Goal: Task Accomplishment & Management: Complete application form

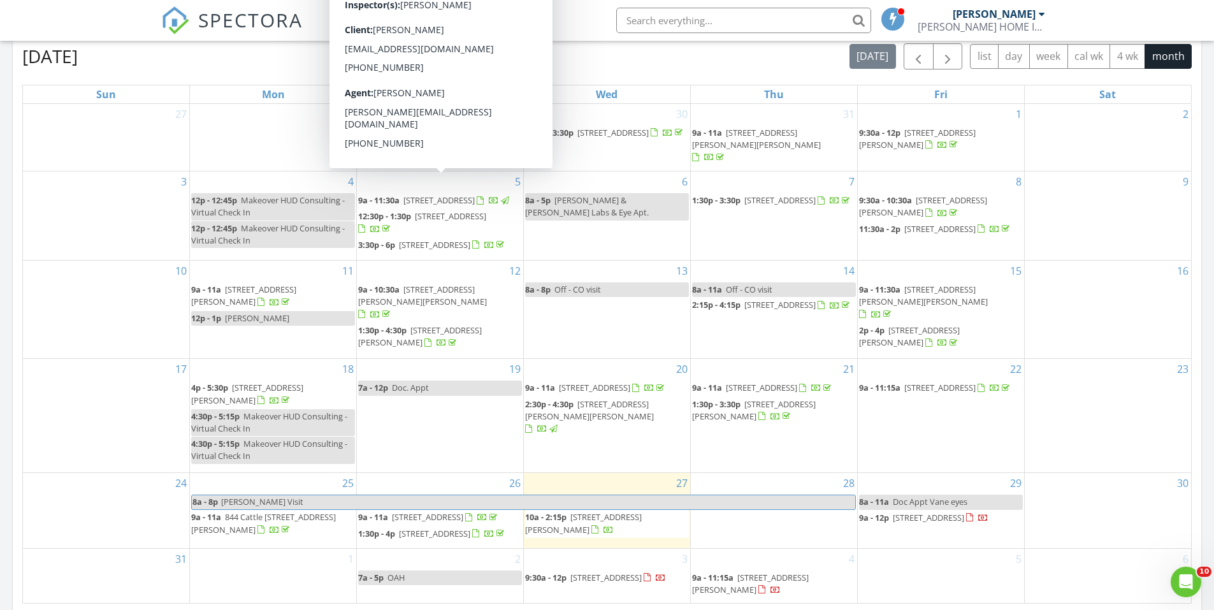
scroll to position [637, 0]
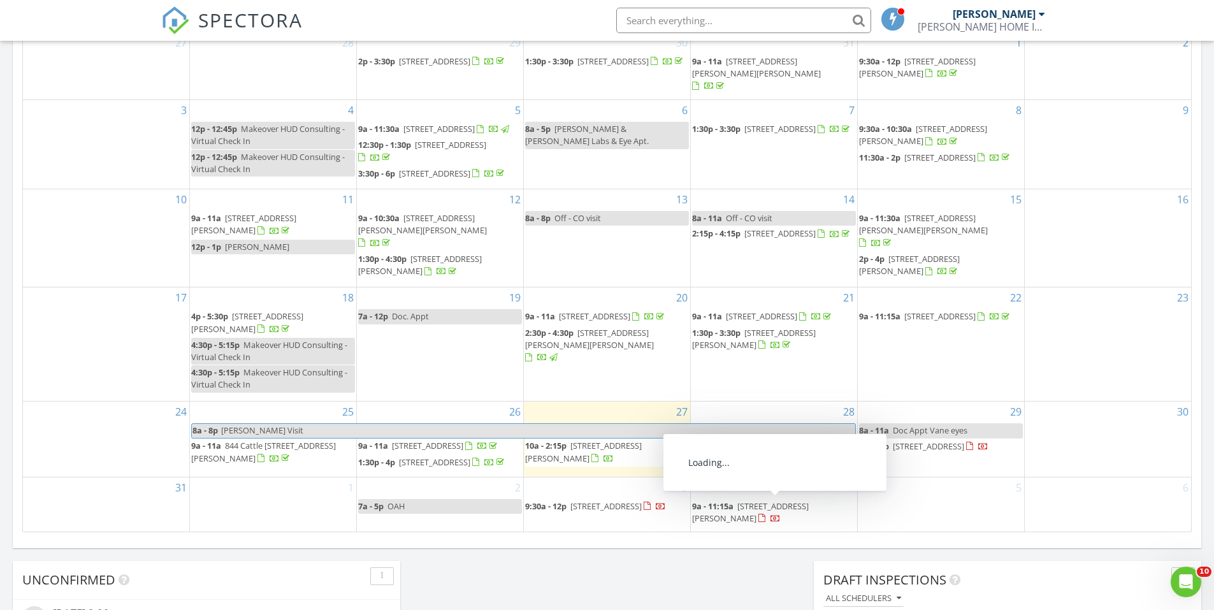
click at [768, 505] on span "2750 Longtown Rd, Ridgeway 29130" at bounding box center [750, 512] width 117 height 24
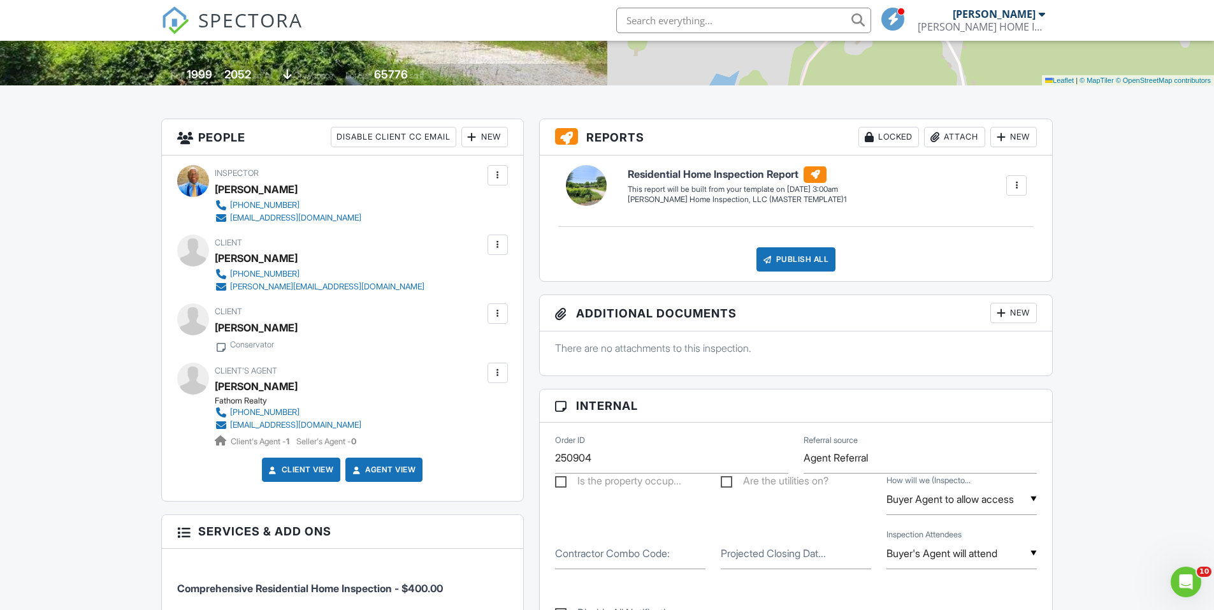
click at [492, 320] on div at bounding box center [497, 313] width 20 height 20
click at [482, 348] on li "Edit" at bounding box center [467, 352] width 65 height 32
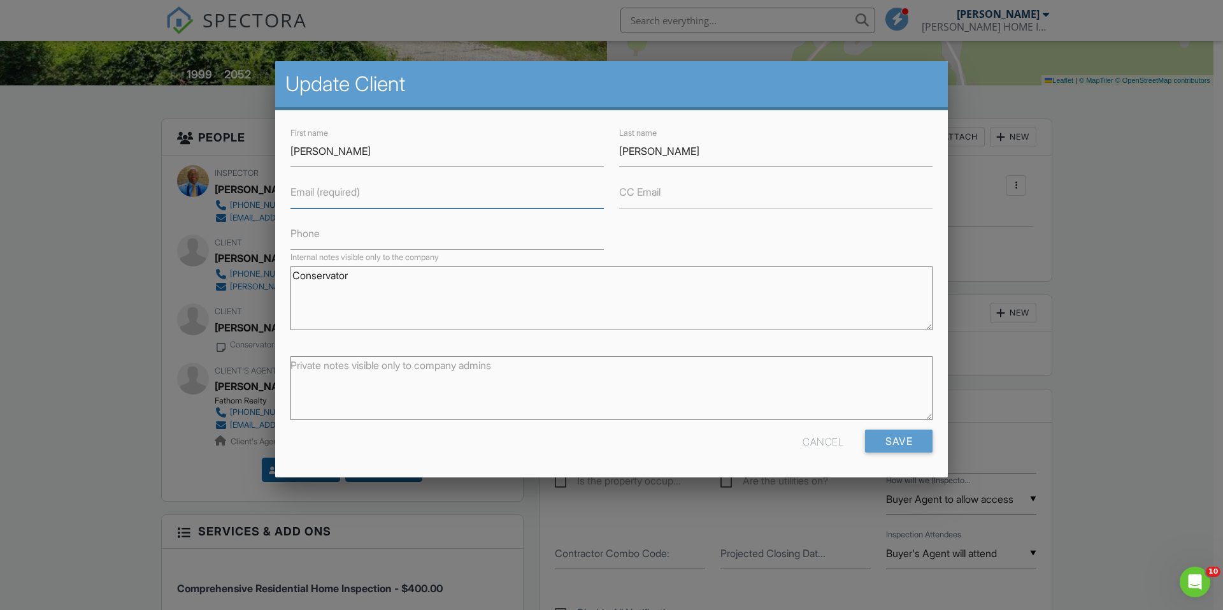
click at [320, 204] on input "Email (required)" at bounding box center [446, 192] width 313 height 31
paste input "rec@connerlaswc.com"
type input "rec@connerlaswc.com"
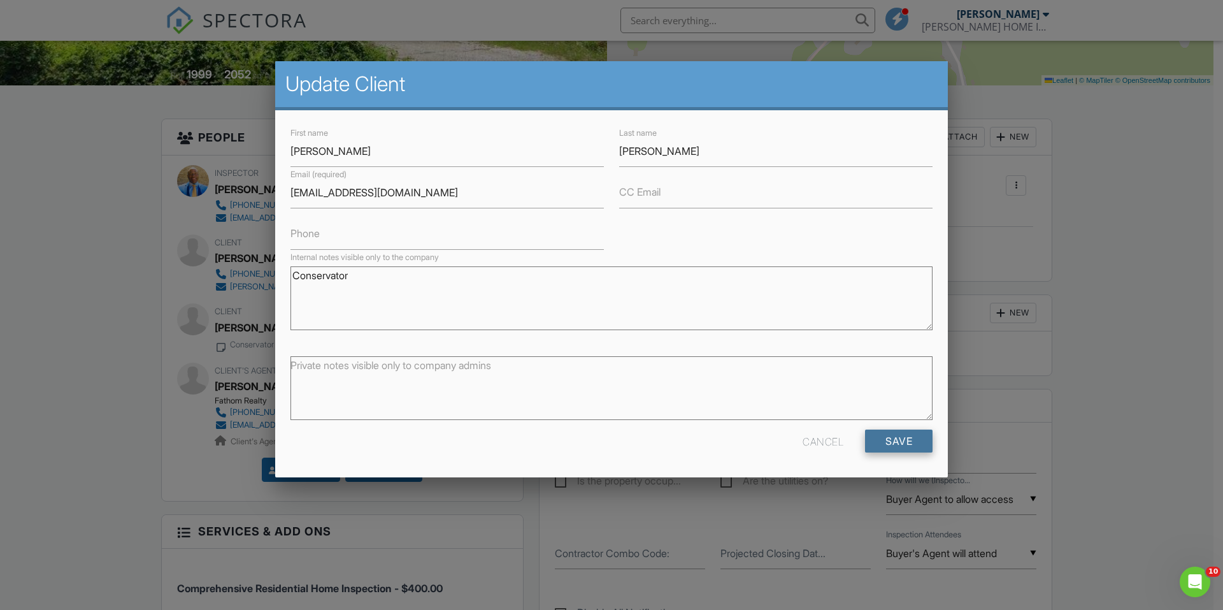
click at [903, 443] on input "Save" at bounding box center [899, 440] width 68 height 23
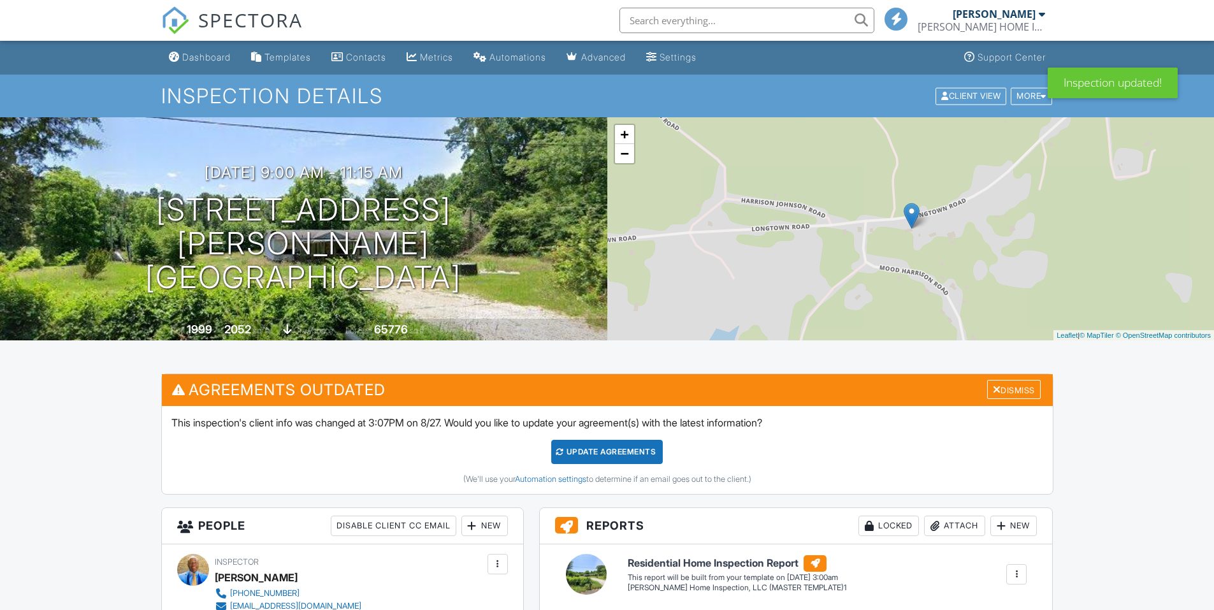
scroll to position [382, 0]
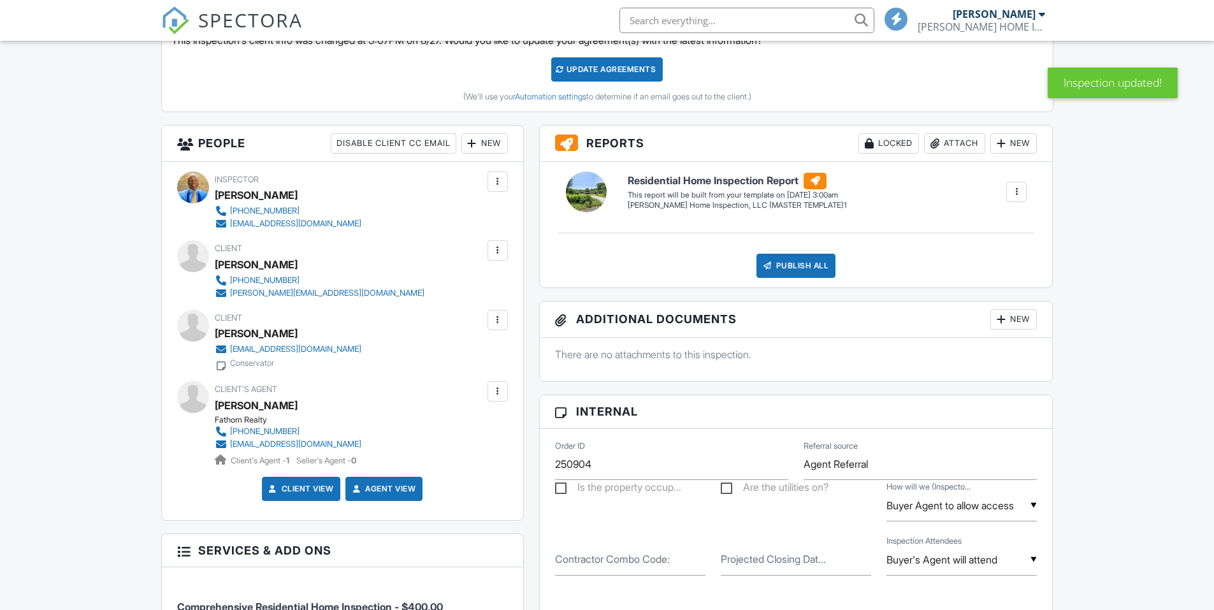
click at [573, 82] on div "Update Agreements" at bounding box center [606, 69] width 111 height 24
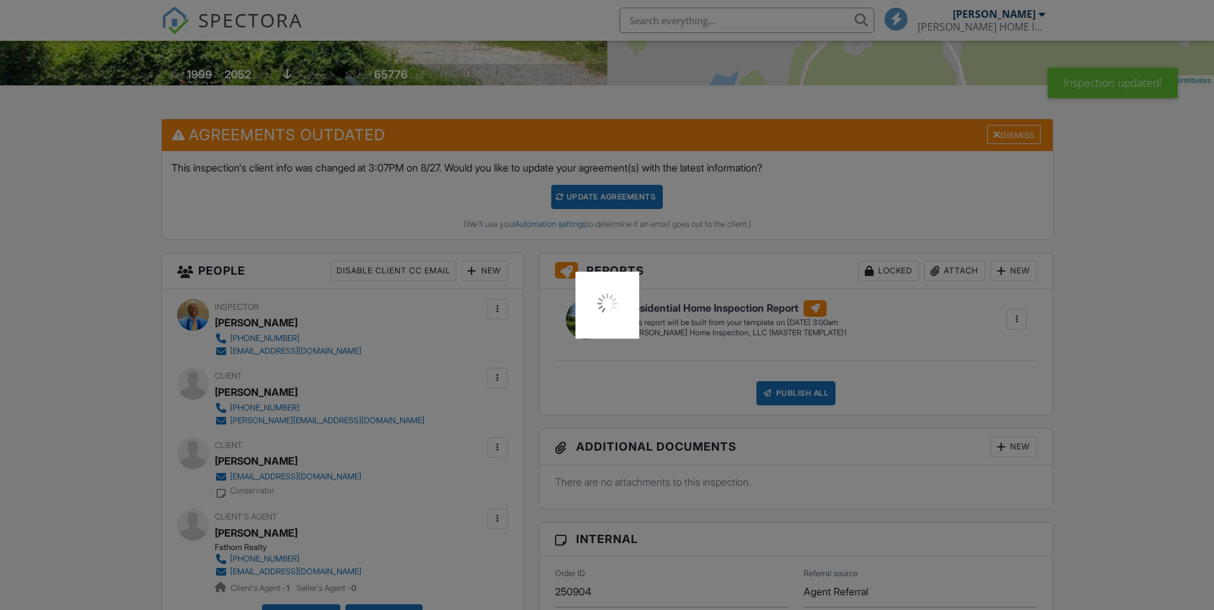
scroll to position [0, 0]
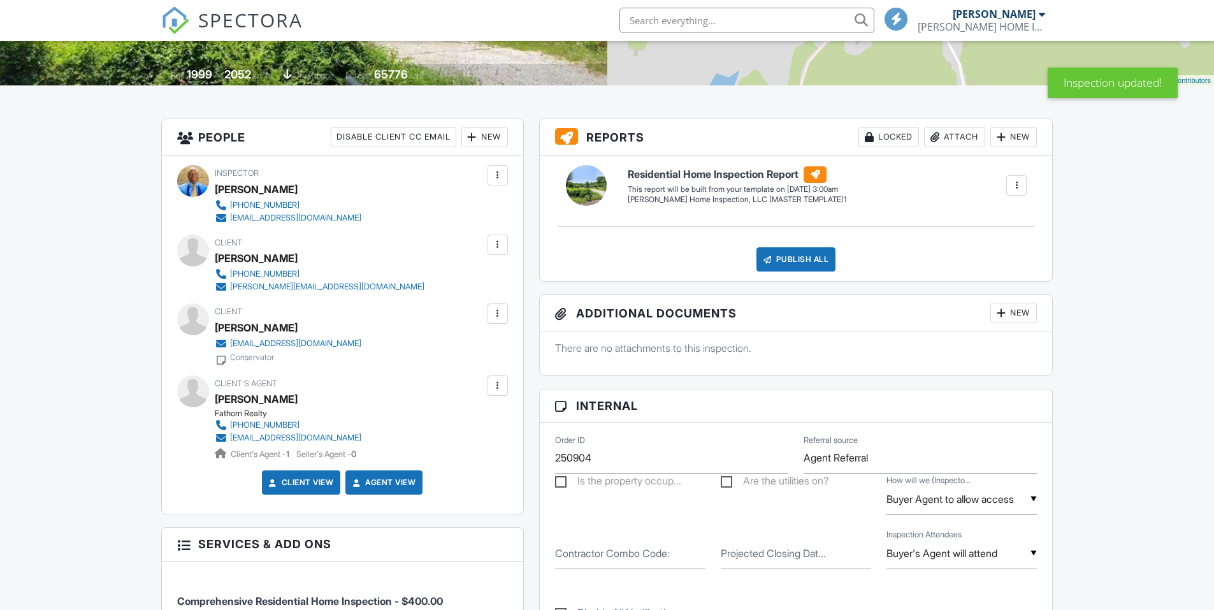
click at [497, 317] on div at bounding box center [497, 313] width 13 height 13
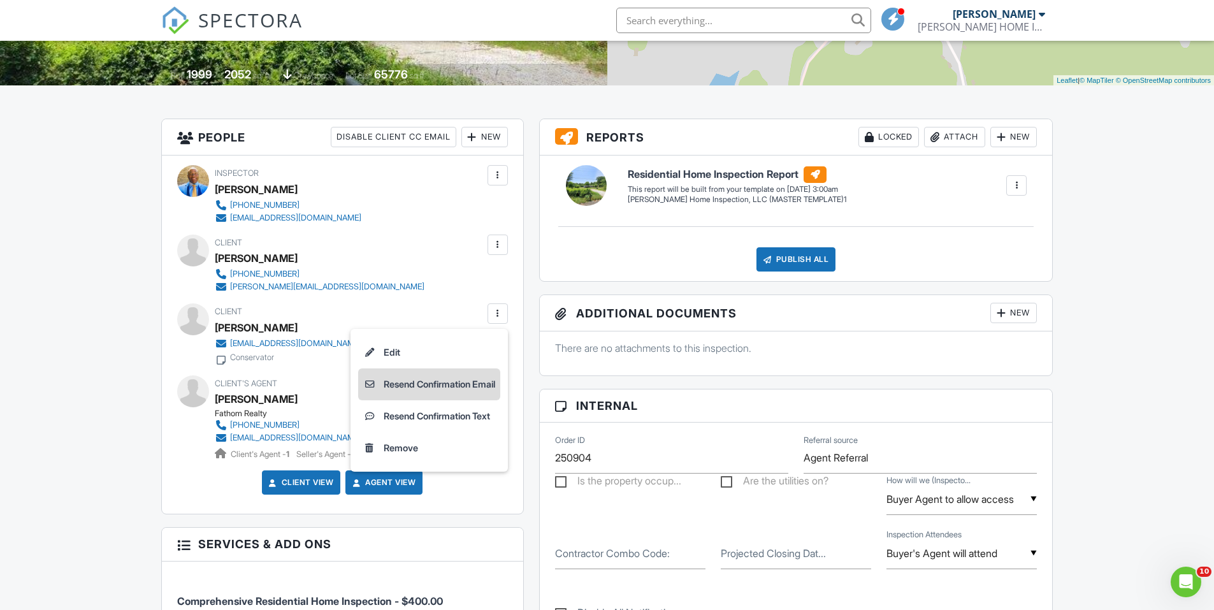
click at [459, 384] on li "Resend Confirmation Email" at bounding box center [429, 384] width 142 height 32
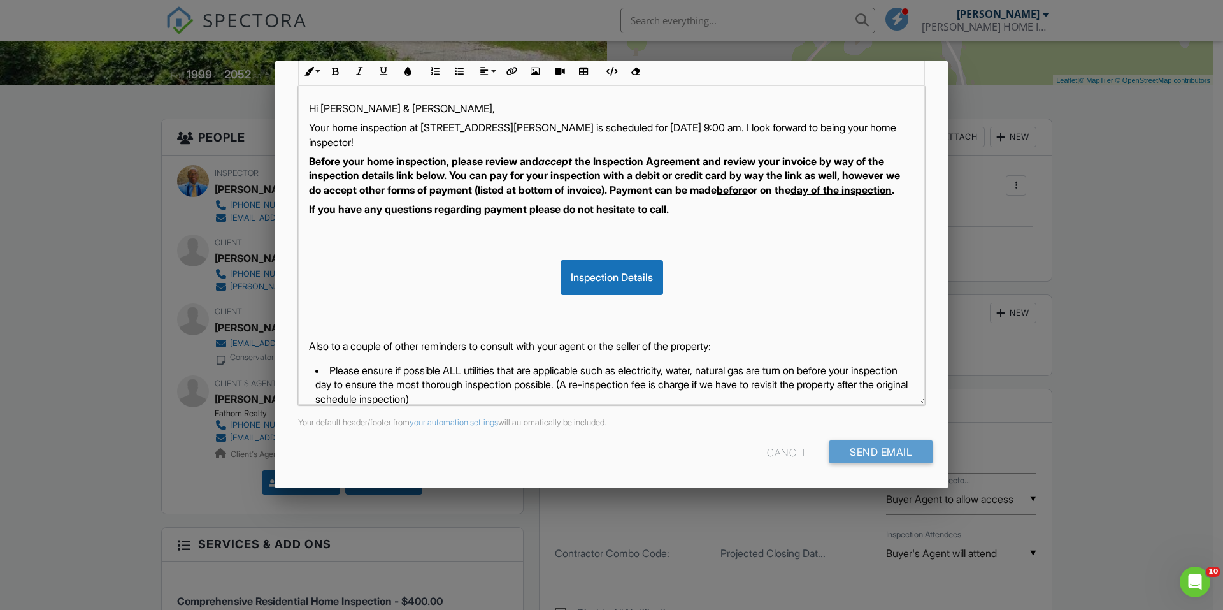
scroll to position [127, 0]
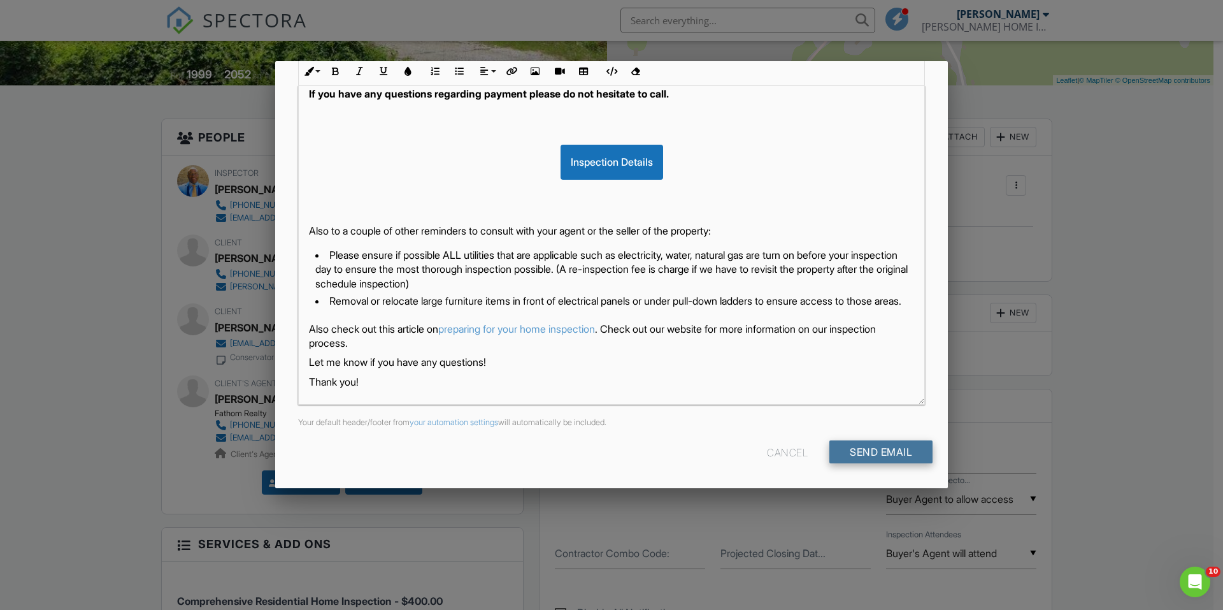
click at [874, 461] on input "Send Email" at bounding box center [880, 451] width 103 height 23
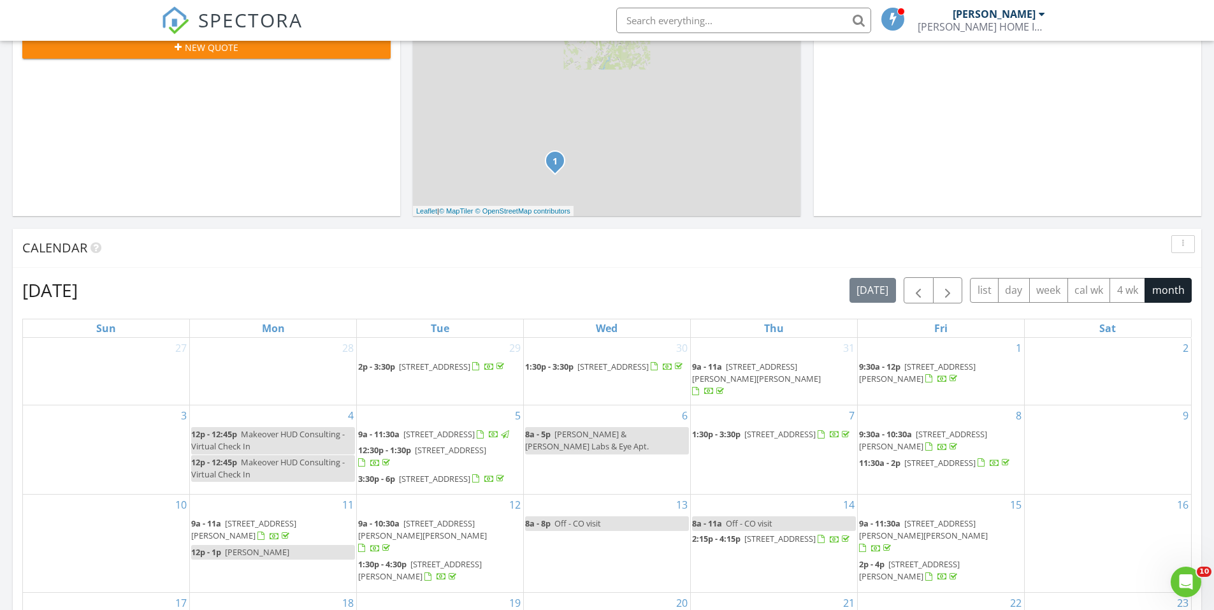
scroll to position [637, 0]
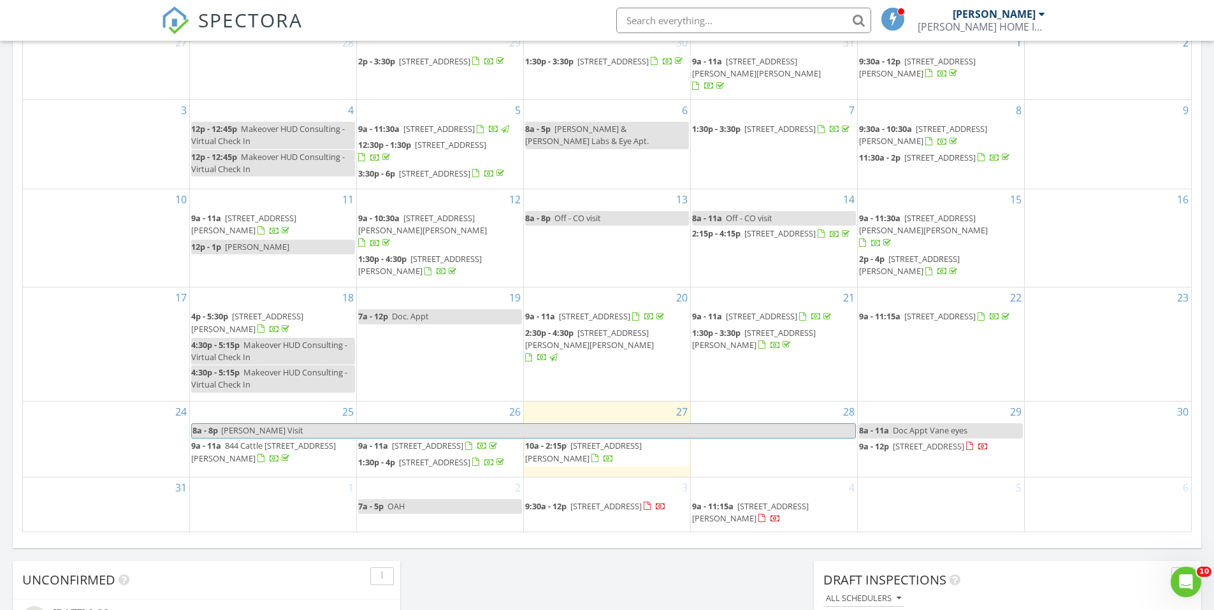
click at [612, 440] on span "1006 W Railroad Ave, Salley 29137" at bounding box center [583, 452] width 117 height 24
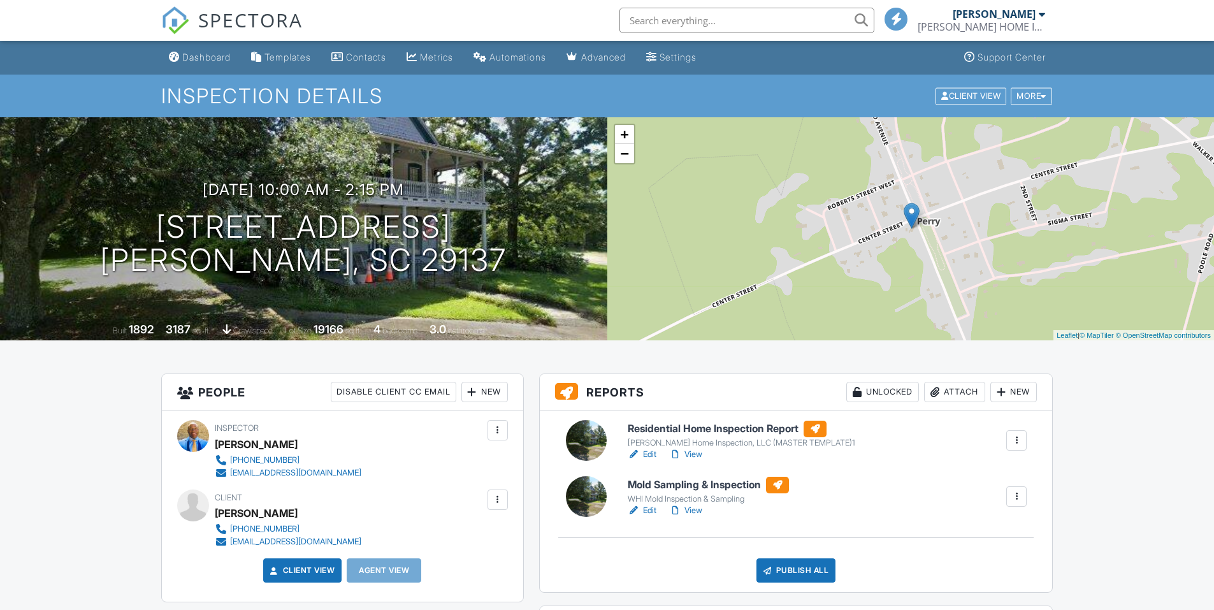
click at [740, 429] on h6 "Residential Home Inspection Report" at bounding box center [741, 428] width 227 height 17
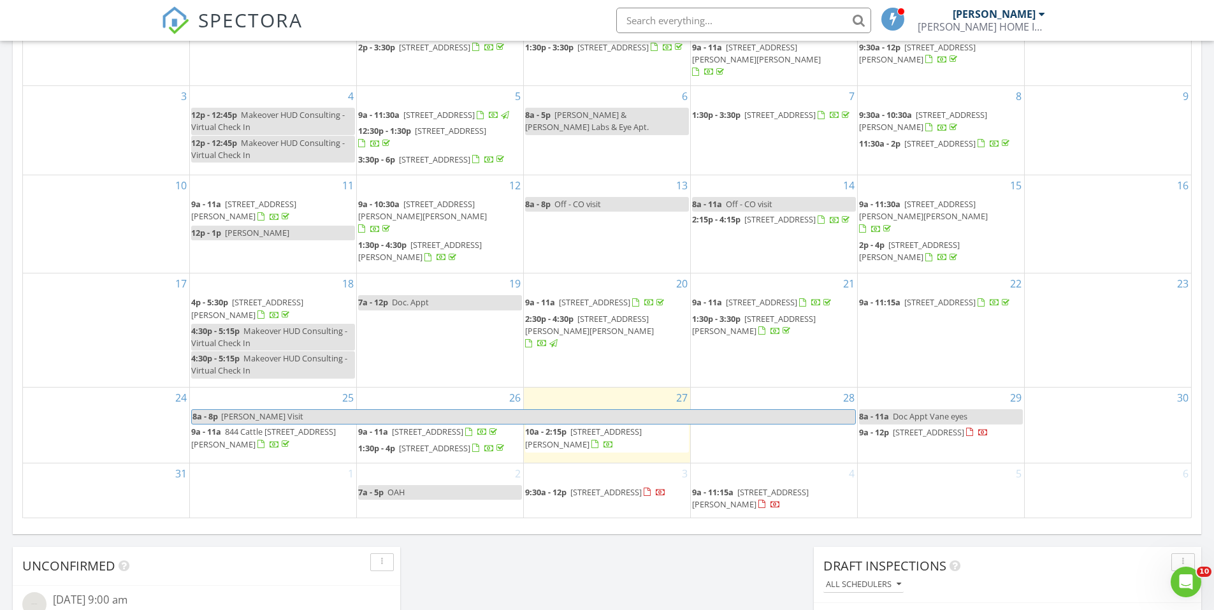
scroll to position [764, 0]
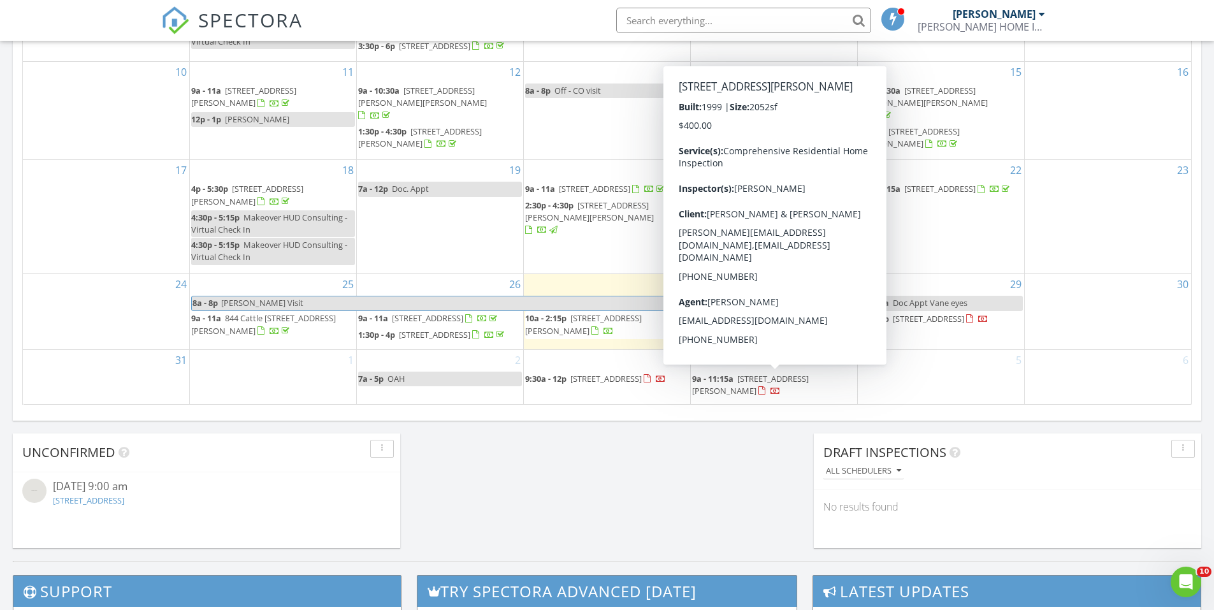
click at [617, 363] on div "3 9:30a - 12p 1055 Begonia Dr, Lexington 29073" at bounding box center [607, 377] width 166 height 54
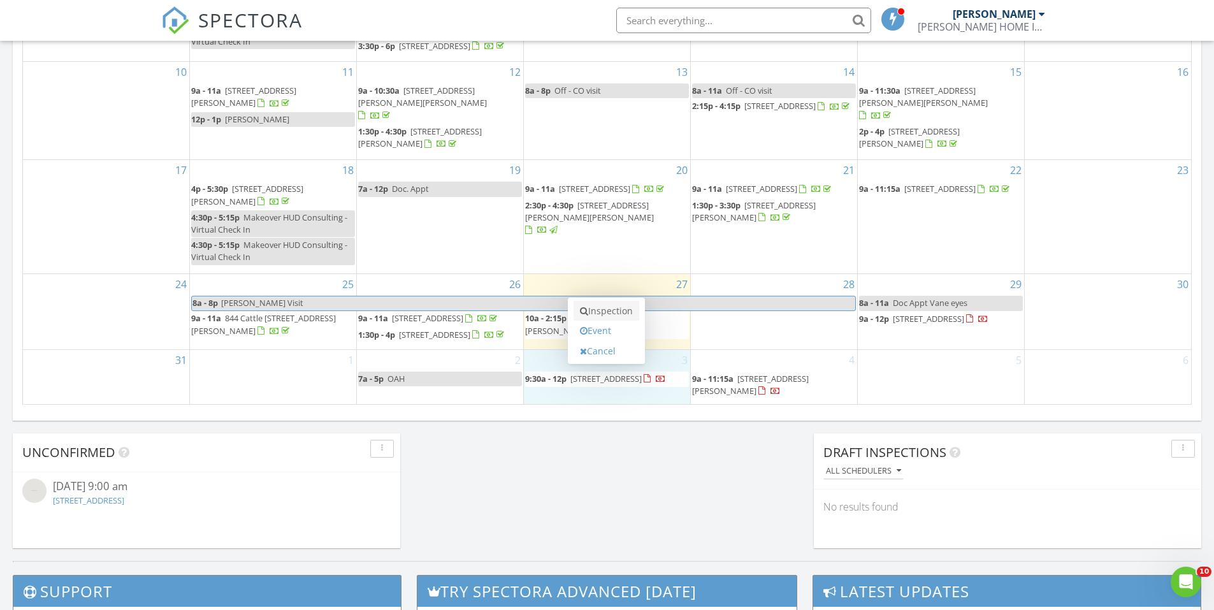
click at [620, 318] on link "Inspection" at bounding box center [606, 311] width 66 height 20
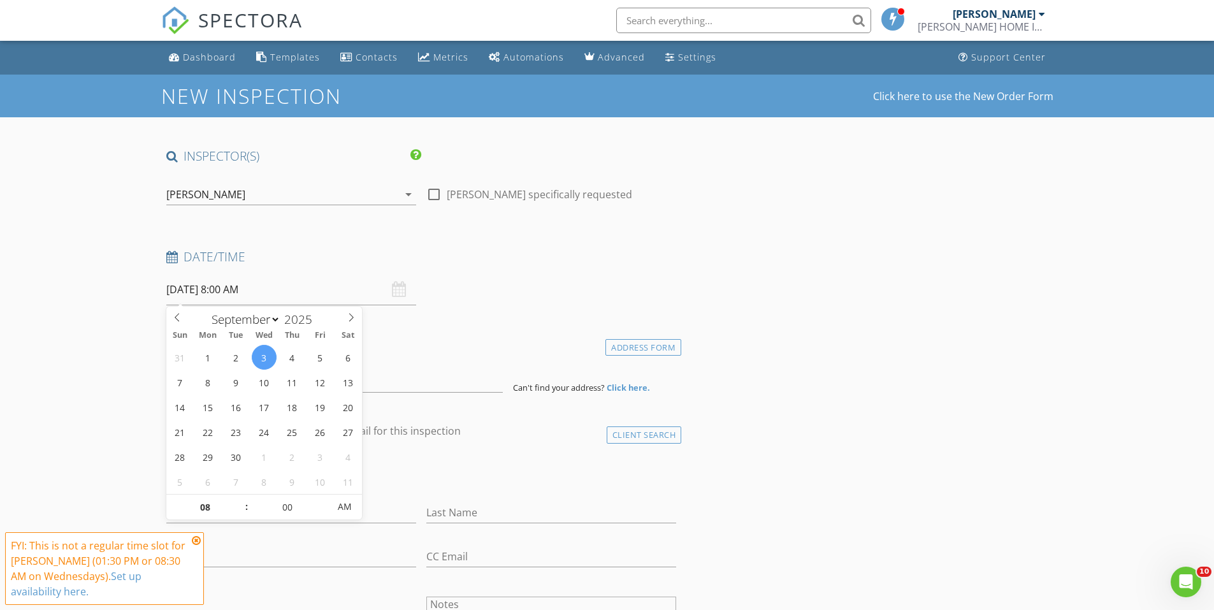
click at [230, 289] on input "09/03/2025 8:00 AM" at bounding box center [291, 289] width 250 height 31
type input "09/03/2025 9:00 AM"
type input "09"
click at [241, 497] on span at bounding box center [240, 500] width 9 height 13
type input "09/03/2025 10:00 AM"
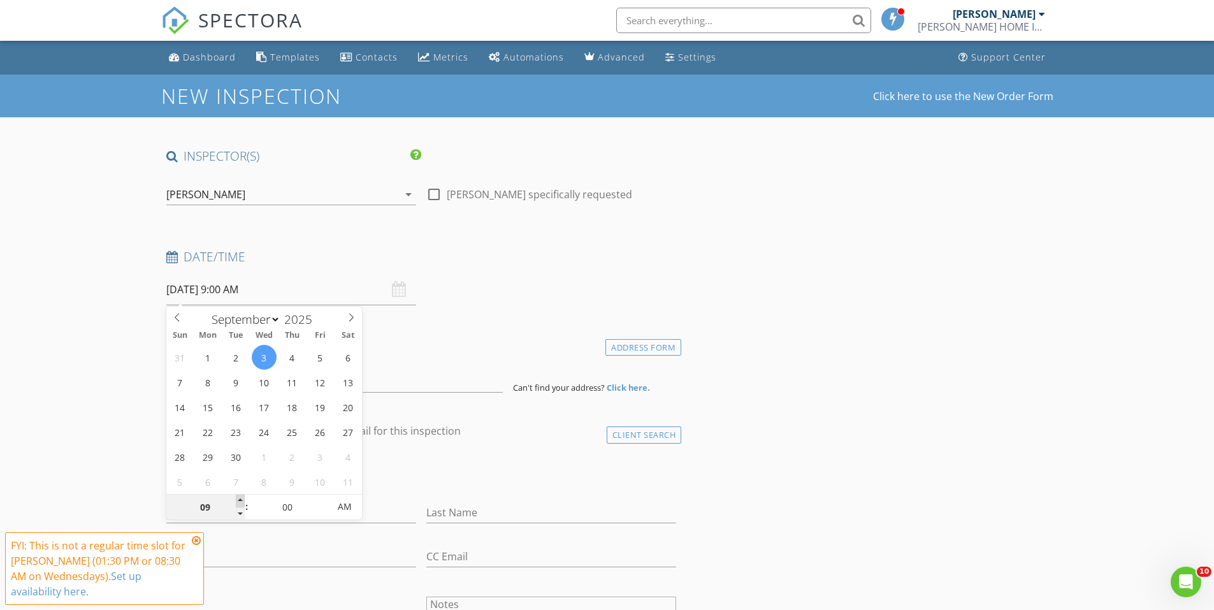
type input "10"
click at [241, 497] on span at bounding box center [240, 500] width 9 height 13
type input "09/03/2025 11:00 AM"
type input "11"
click at [241, 497] on span at bounding box center [240, 500] width 9 height 13
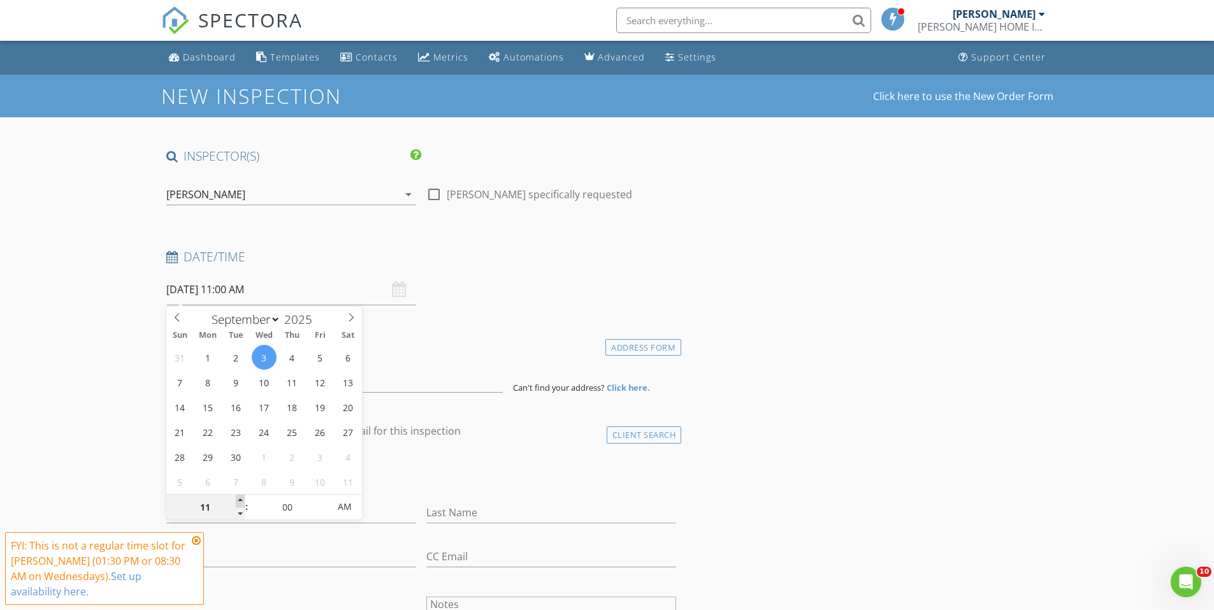
type input "09/03/2025 12:00 PM"
type input "12"
click at [241, 497] on span at bounding box center [240, 500] width 9 height 13
type input "09/03/2025 1:00 PM"
type input "01"
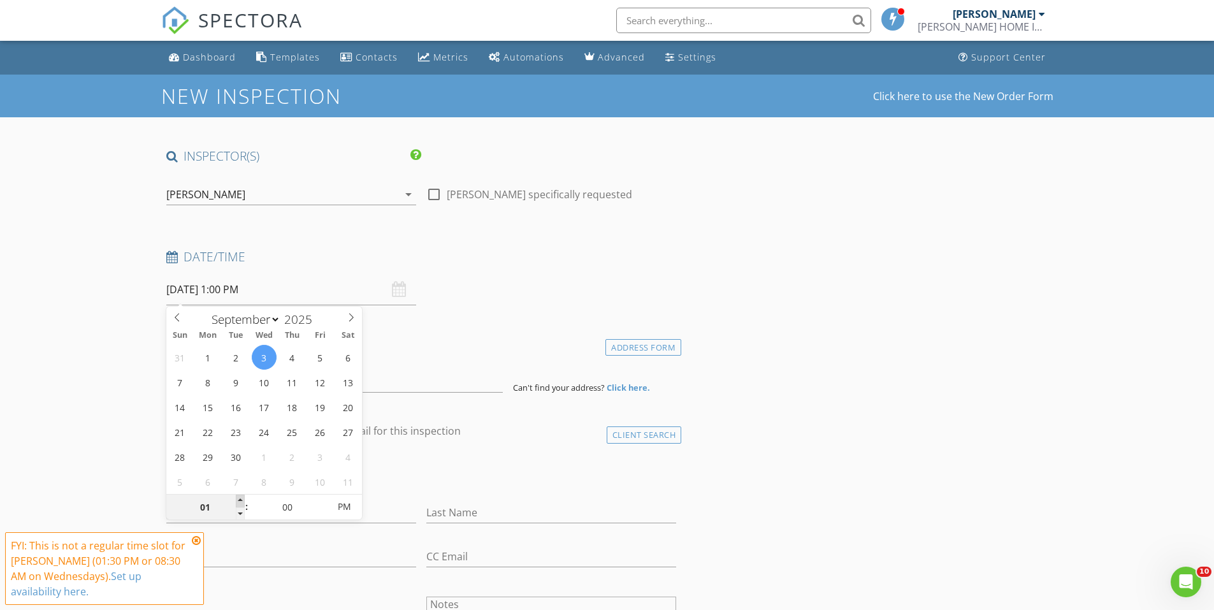
click at [241, 497] on span at bounding box center [240, 500] width 9 height 13
type input "[DATE] 2:00 PM"
type input "02"
click at [241, 497] on span at bounding box center [240, 500] width 9 height 13
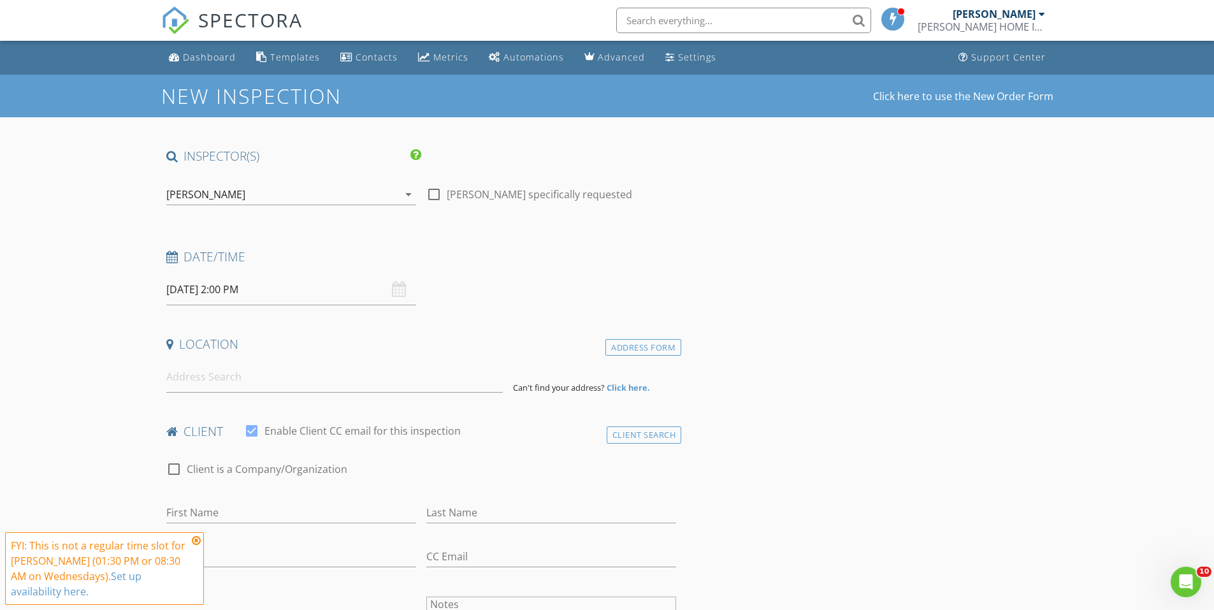
click at [675, 455] on div "check_box_outline_blank Client is a Company/Organization" at bounding box center [421, 469] width 520 height 43
click at [264, 371] on input at bounding box center [334, 376] width 336 height 31
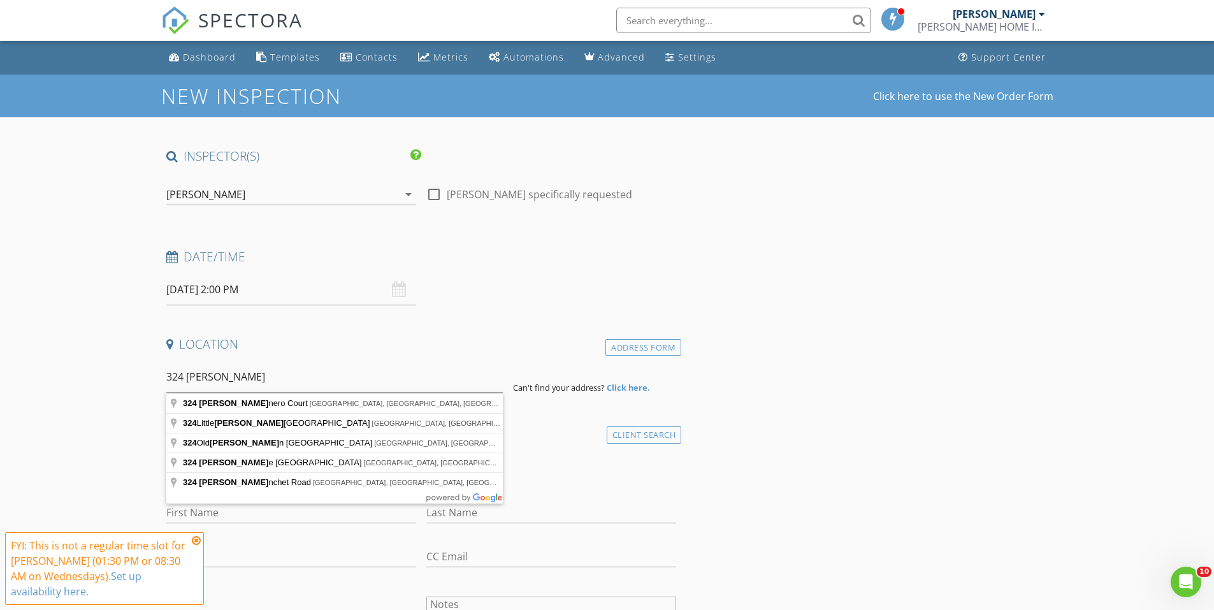
type input "324 Canonero Court, Columbia, SC, USA"
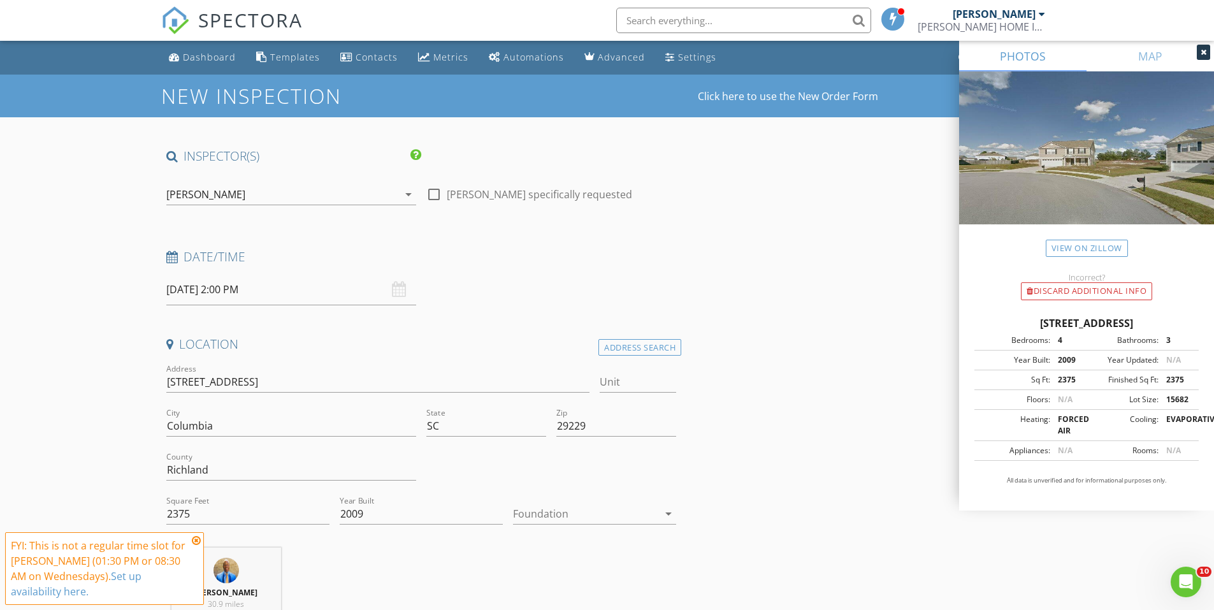
scroll to position [127, 0]
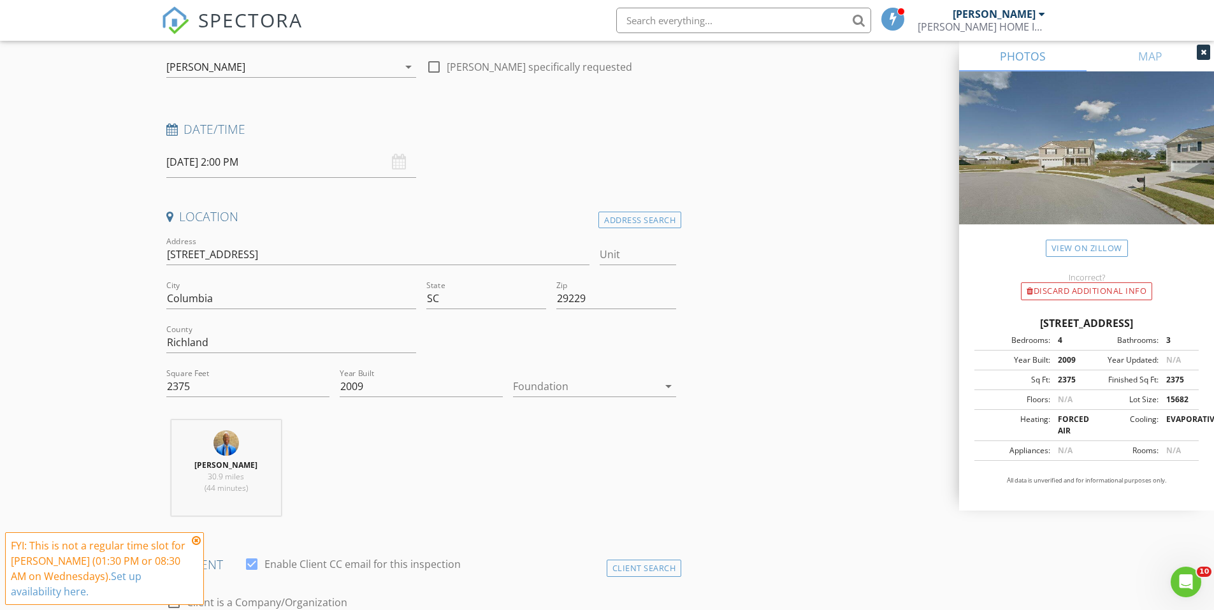
click at [549, 387] on div at bounding box center [585, 386] width 145 height 20
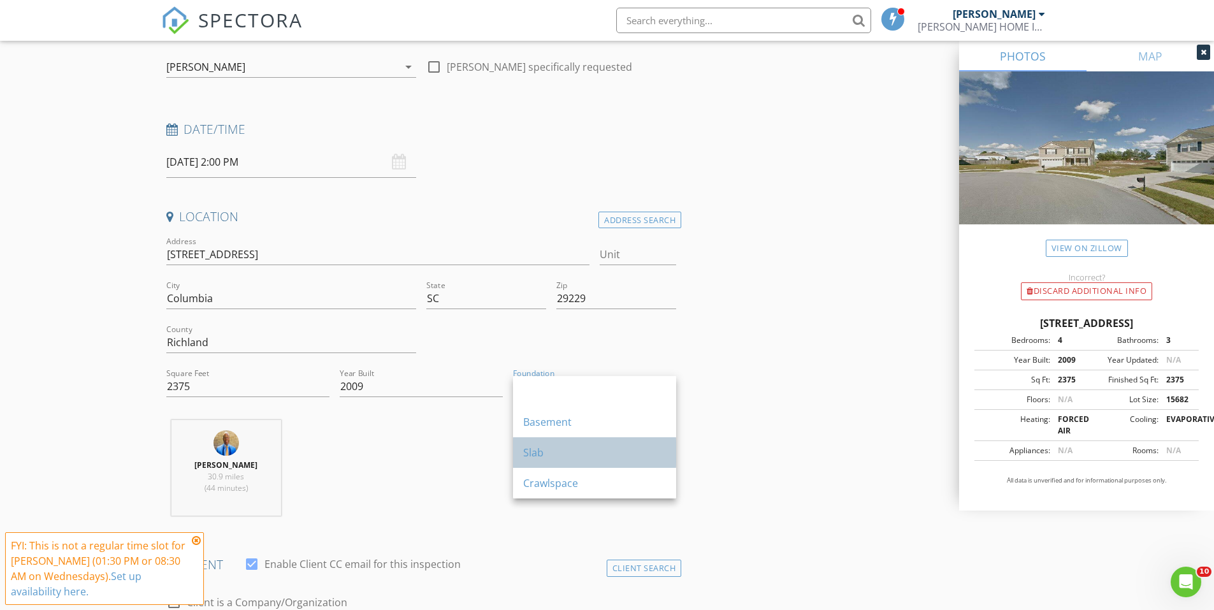
click at [593, 443] on div "Slab" at bounding box center [594, 452] width 143 height 31
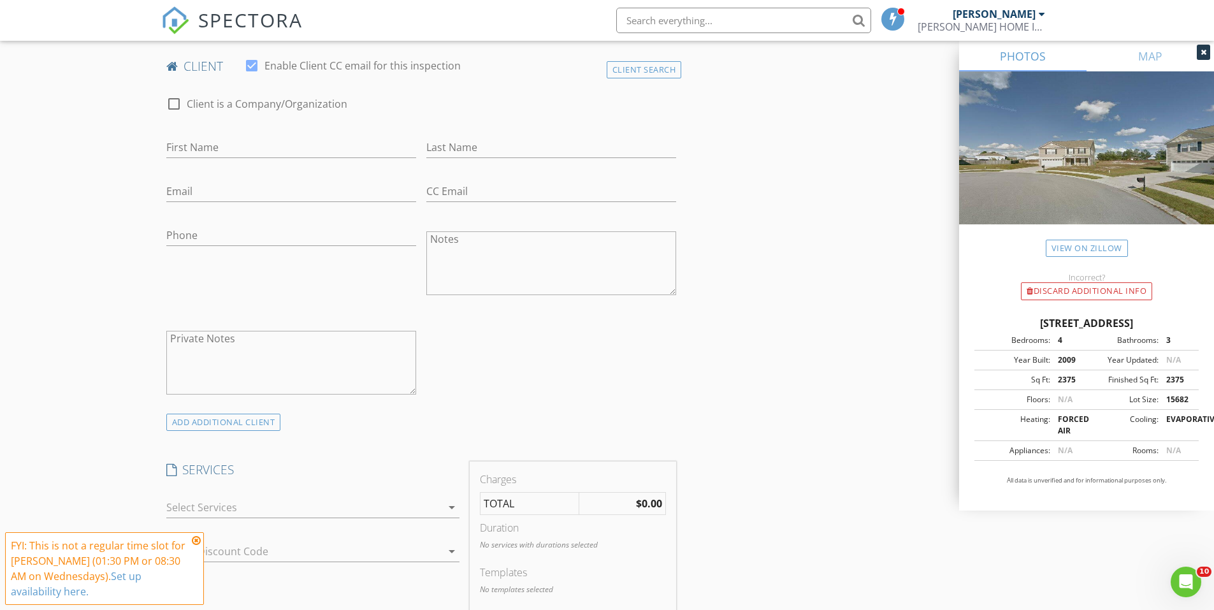
scroll to position [637, 0]
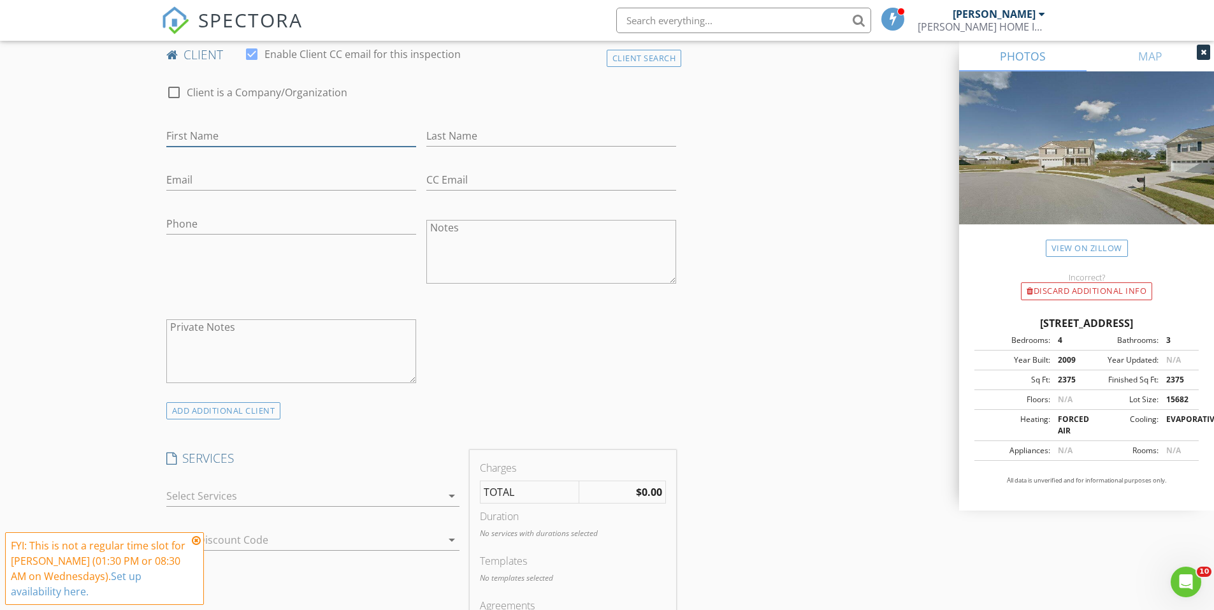
click at [212, 135] on input "First Name" at bounding box center [291, 136] width 250 height 21
type input "Arison"
type input "Fluitt"
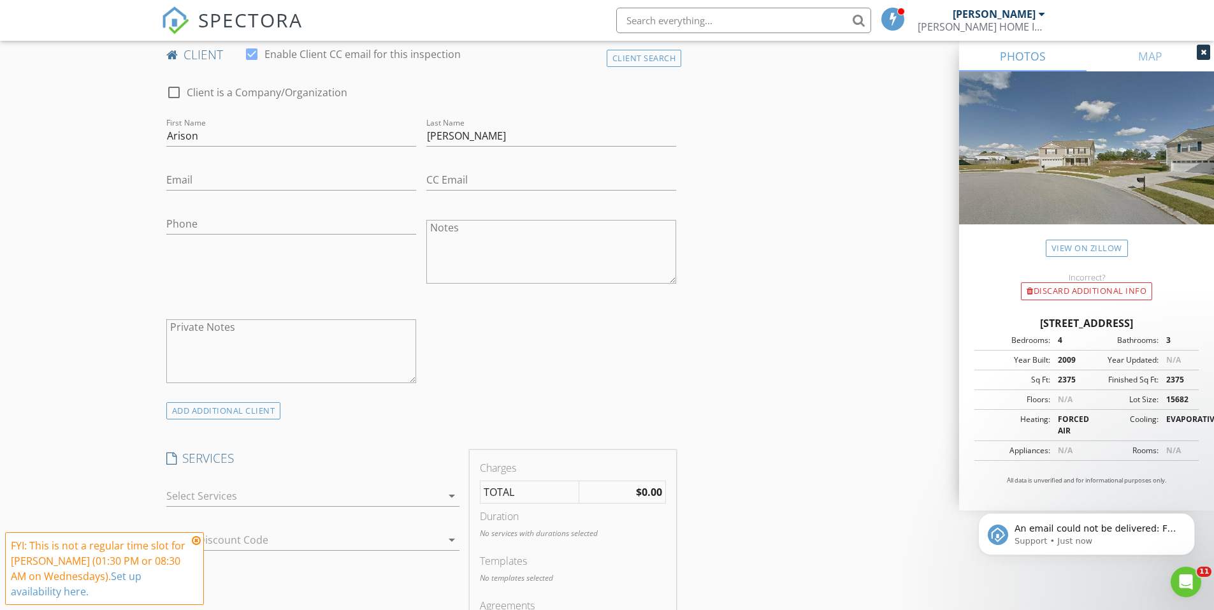
scroll to position [0, 0]
click at [183, 177] on input "Email" at bounding box center [291, 179] width 250 height 21
paste input "pastorarison@gmail.com"
type input "pastorarison@gmail.com"
click at [1070, 526] on p "An email could not be delivered: For more information, view Why emails don't ge…" at bounding box center [1096, 528] width 164 height 13
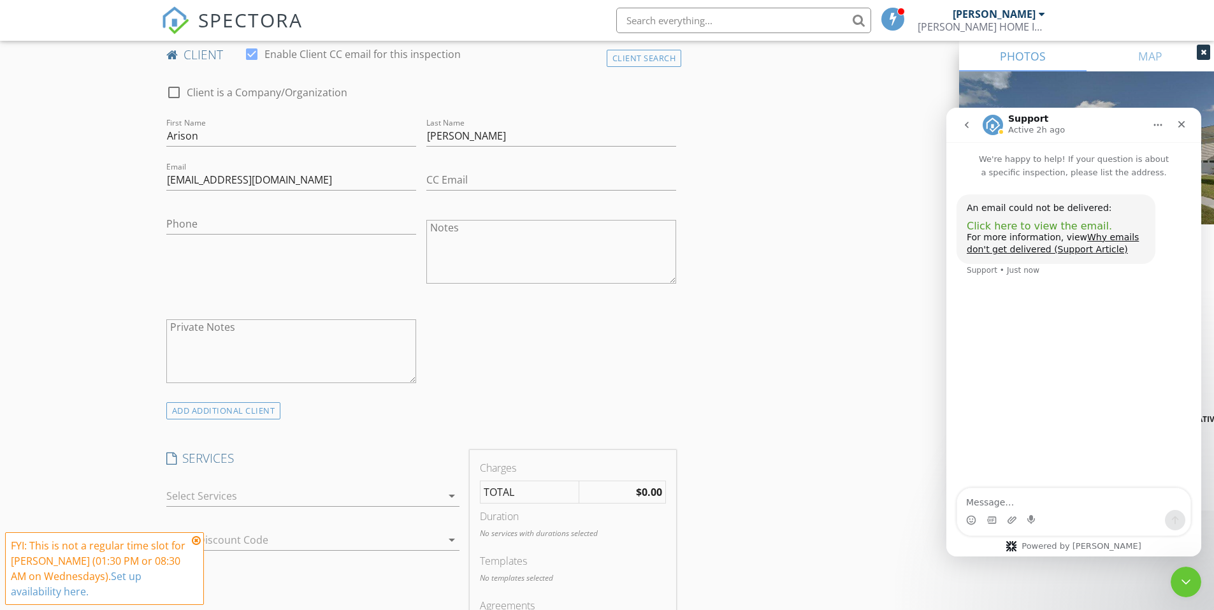
click at [1046, 220] on span "Click here to view the email." at bounding box center [1038, 226] width 145 height 12
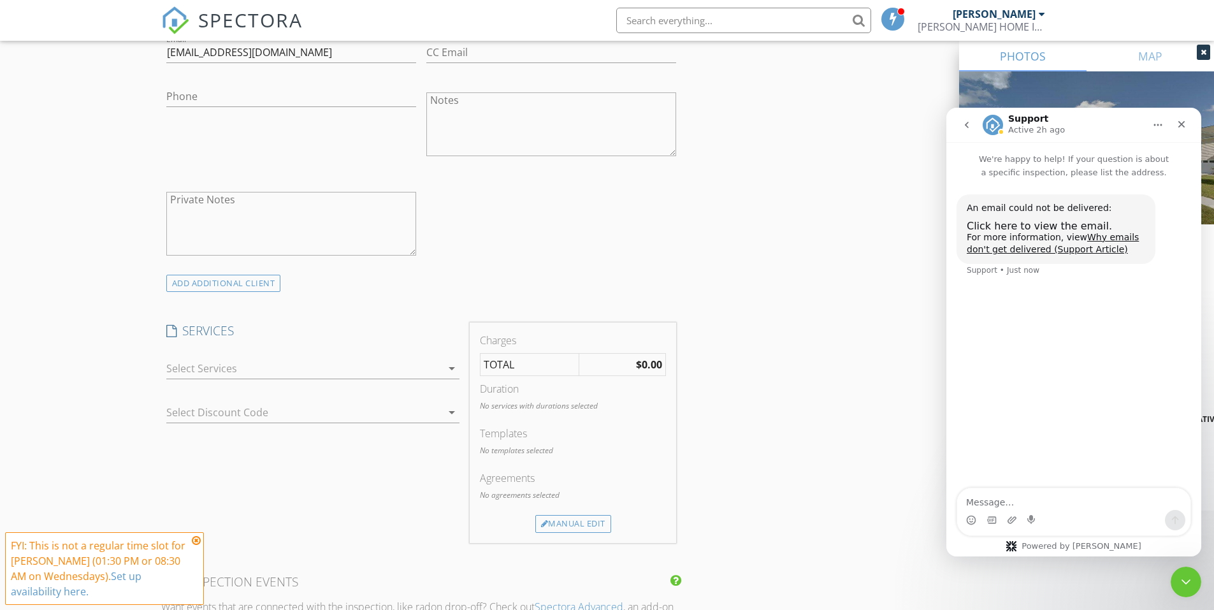
click at [238, 362] on div at bounding box center [303, 368] width 275 height 20
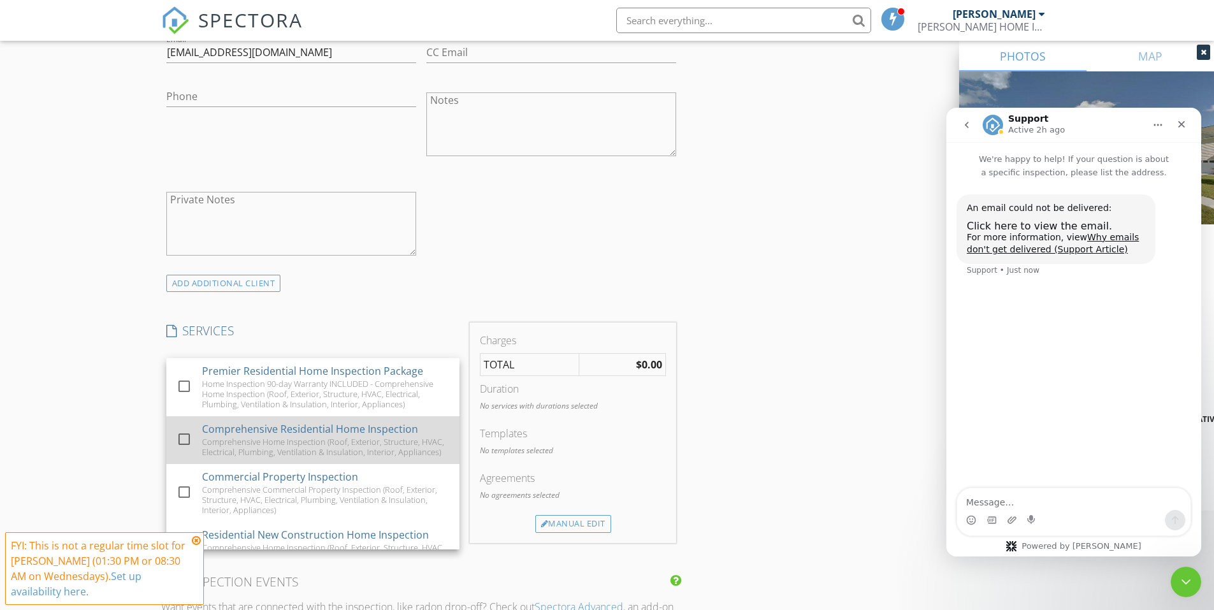
click at [354, 451] on div "Comprehensive Home Inspection (Roof, Exterior, Structure, HVAC, Electrical, Plu…" at bounding box center [325, 446] width 247 height 20
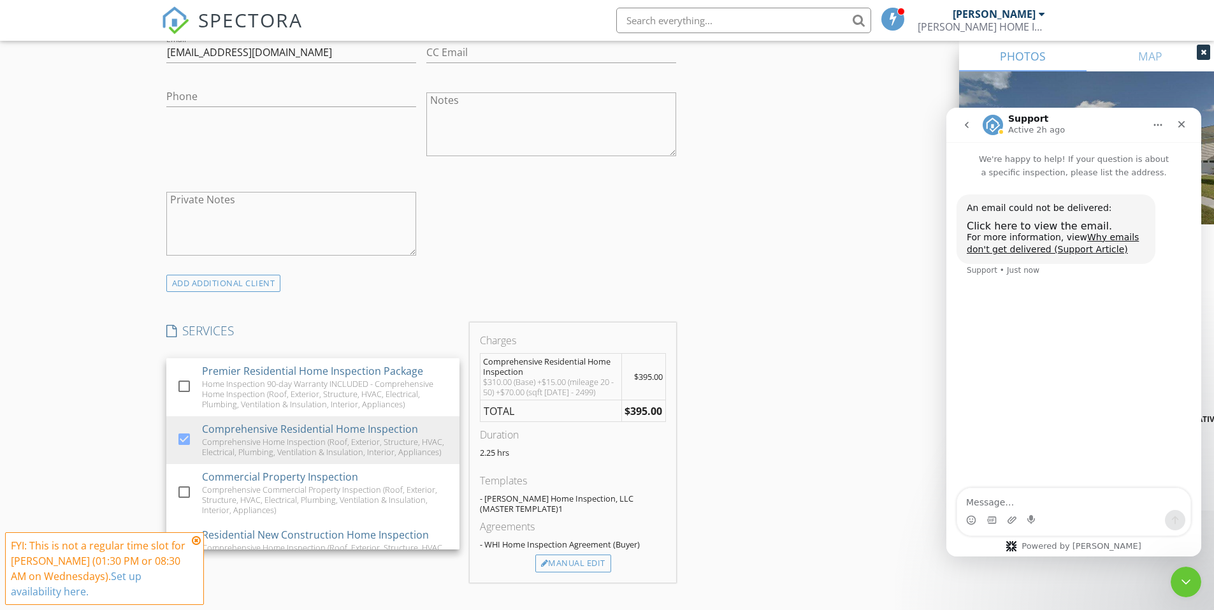
click at [576, 262] on div "check_box_outline_blank Client is a Company/Organization First Name Arison Last…" at bounding box center [421, 110] width 520 height 330
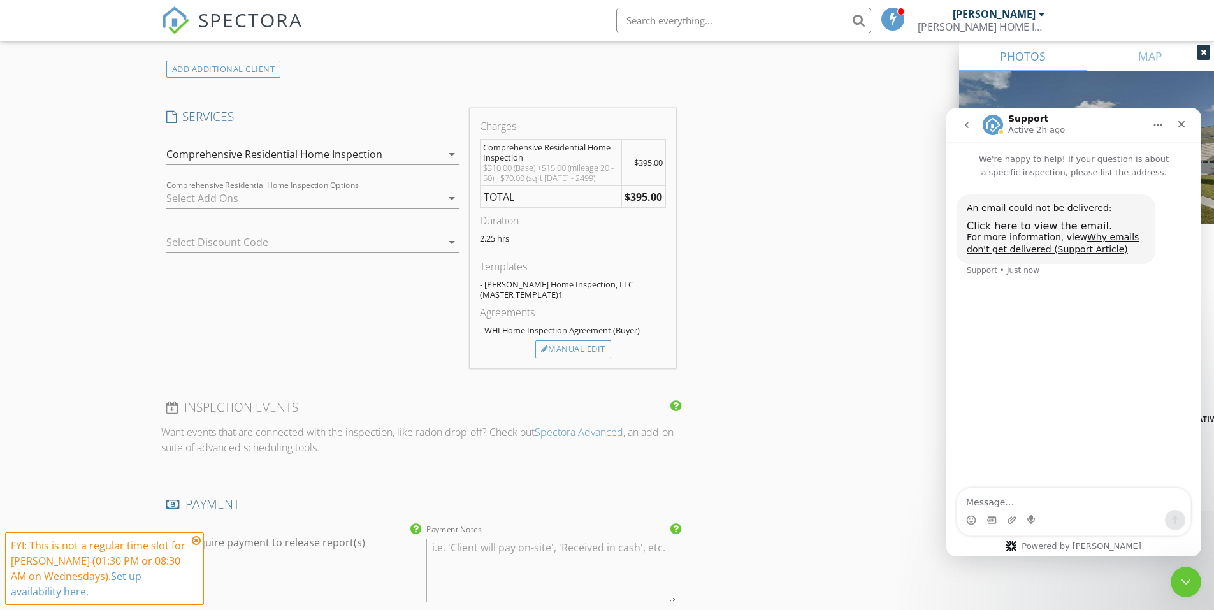
scroll to position [1019, 0]
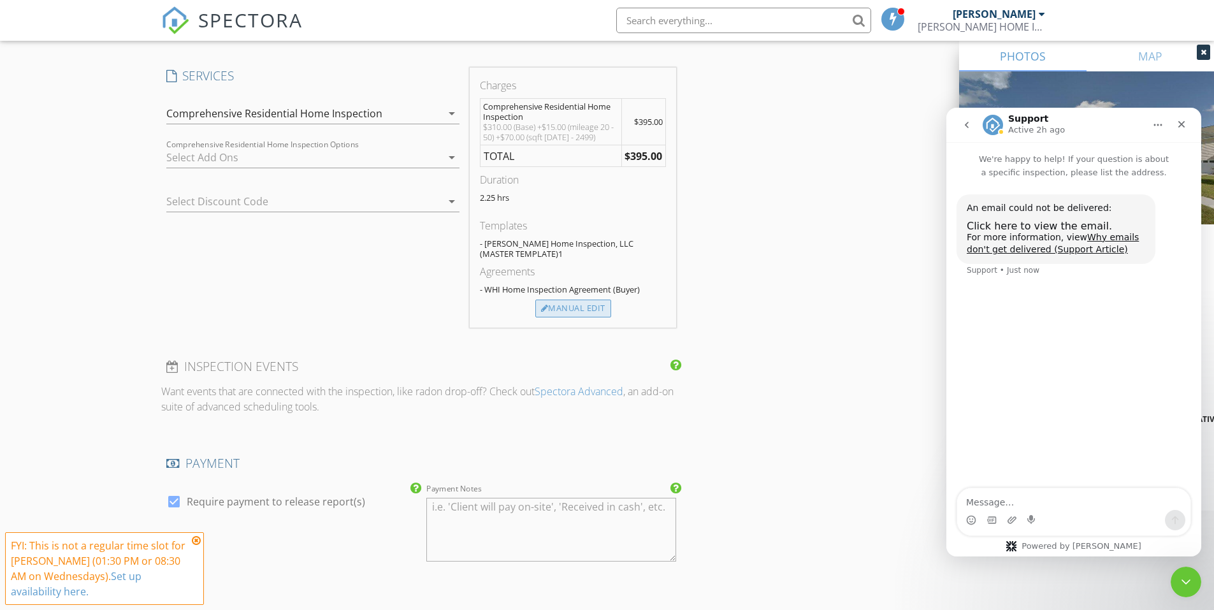
click at [570, 308] on div "Manual Edit" at bounding box center [573, 308] width 76 height 18
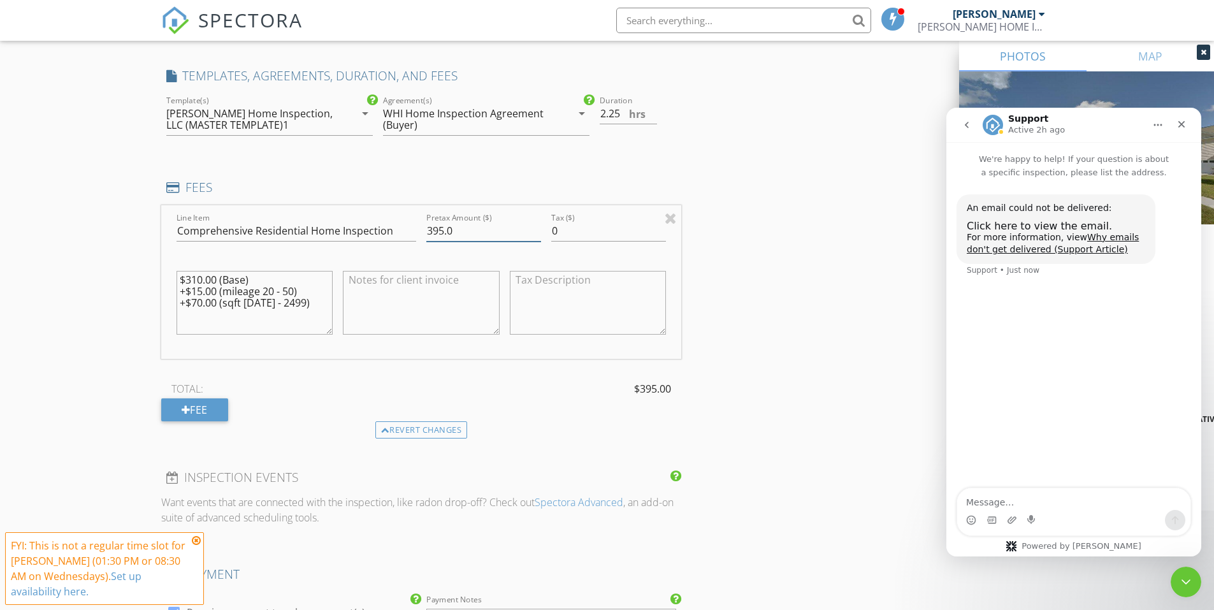
click at [441, 230] on input "395.0" at bounding box center [483, 230] width 115 height 21
type input "410.0"
drag, startPoint x: 778, startPoint y: 292, endPoint x: 773, endPoint y: 301, distance: 10.6
click at [778, 293] on div "INSPECTOR(S) check_box Brandon Wiggins PRIMARY Brandon Wiggins arrow_drop_down …" at bounding box center [607, 364] width 892 height 2470
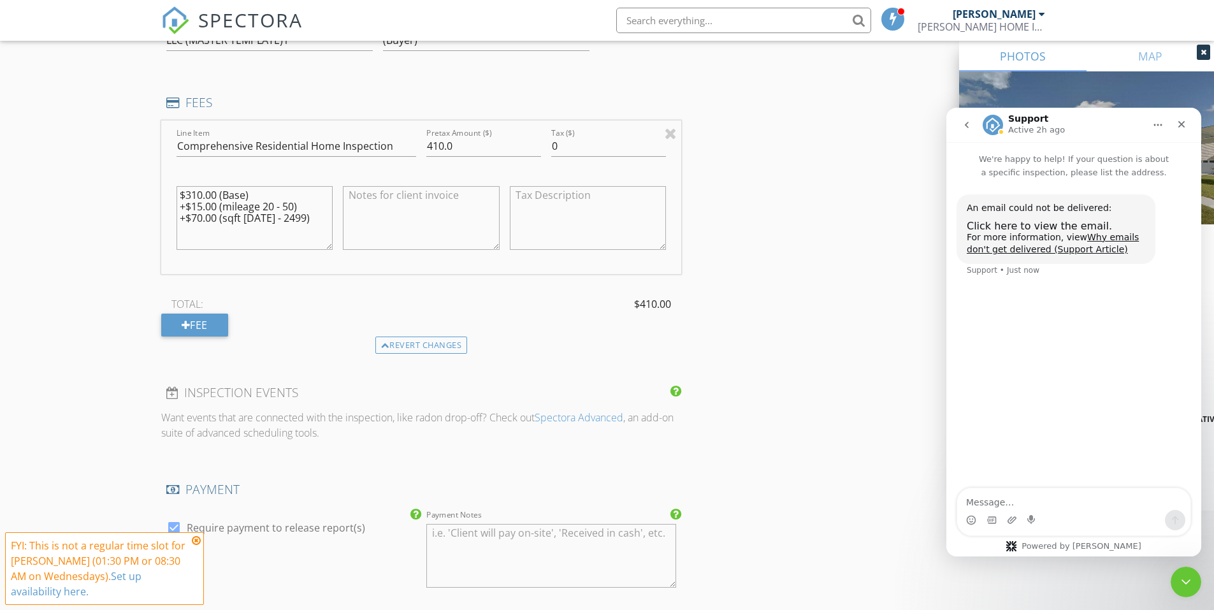
scroll to position [892, 0]
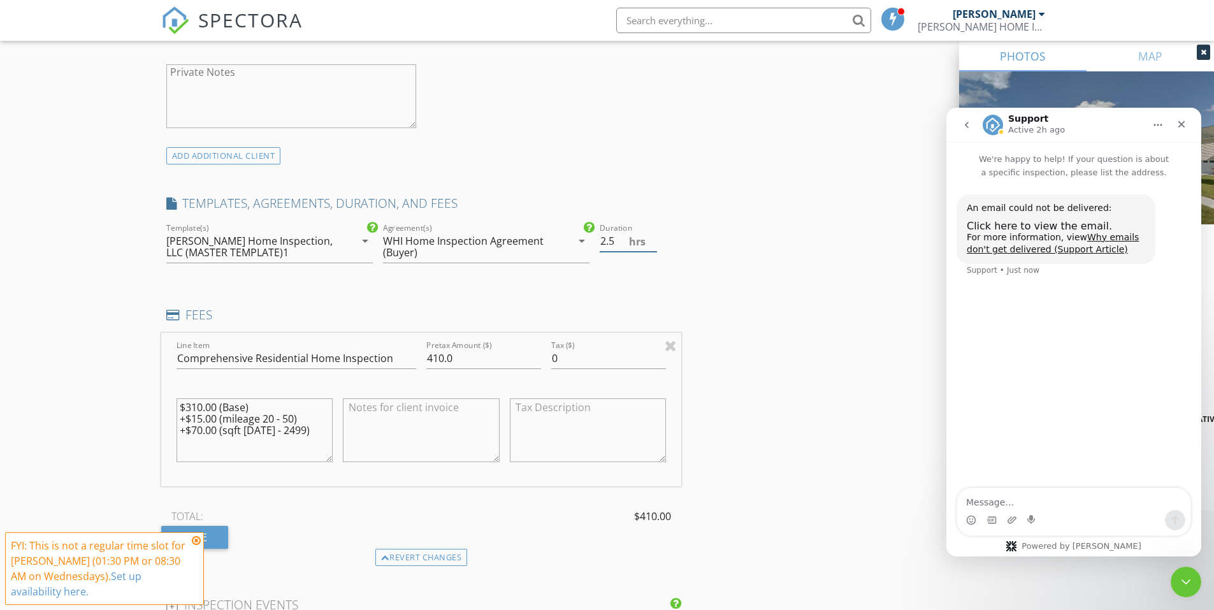
type input "2.5"
click at [652, 235] on input "2.5" at bounding box center [627, 241] width 57 height 21
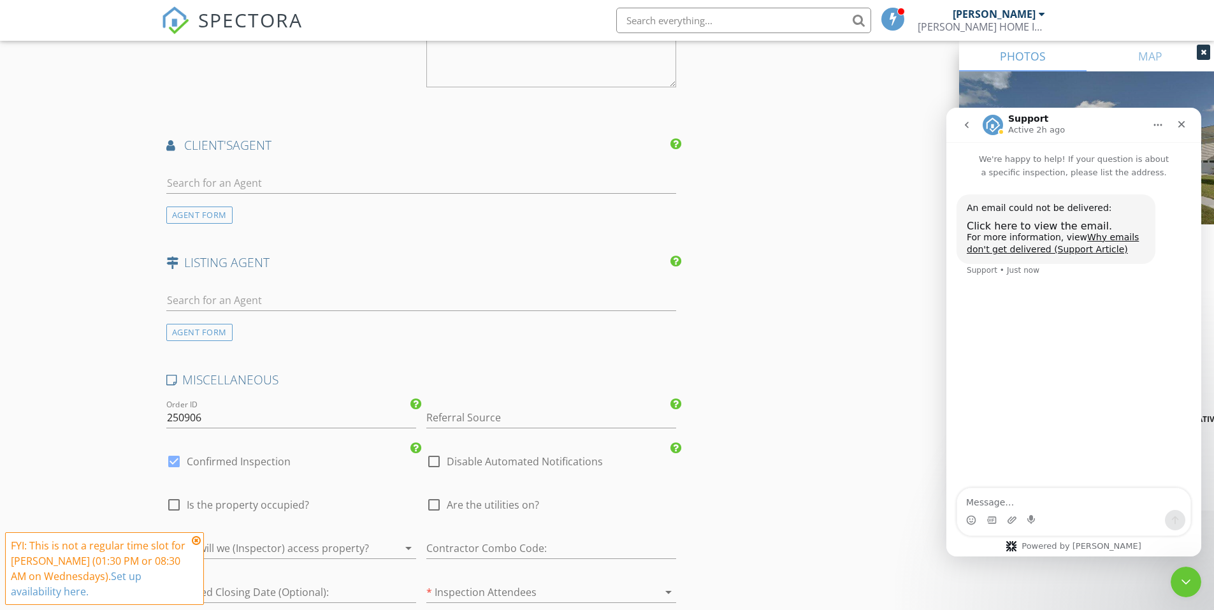
scroll to position [1656, 0]
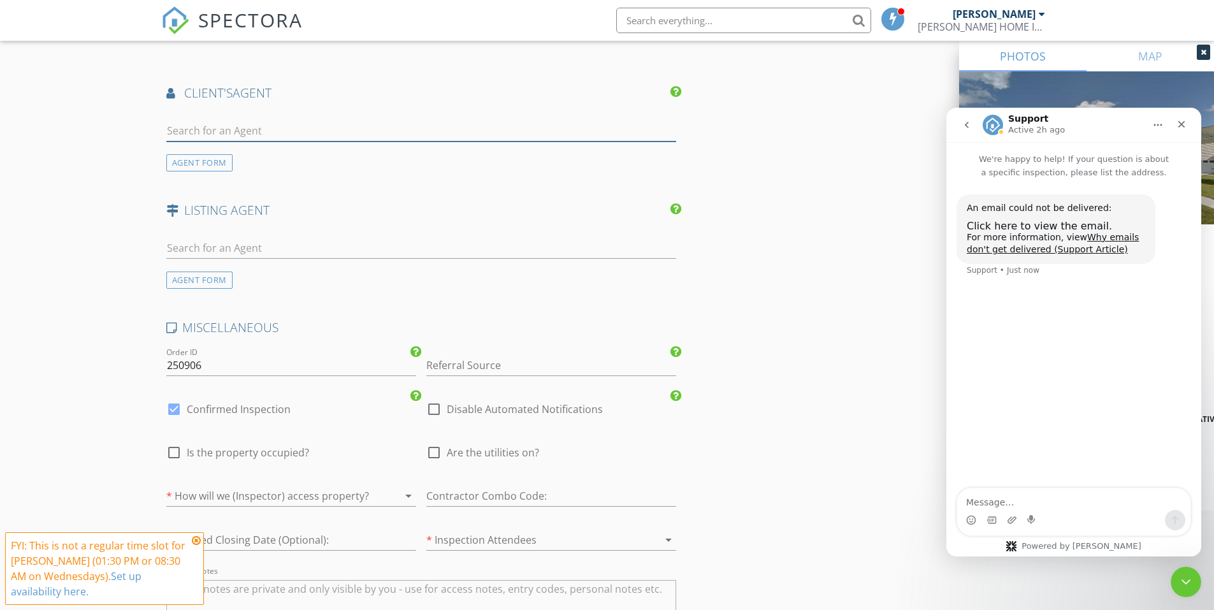
click at [239, 127] on input "text" at bounding box center [421, 130] width 510 height 21
type input "k"
type input "b"
click at [194, 162] on div "AGENT FORM" at bounding box center [199, 162] width 66 height 17
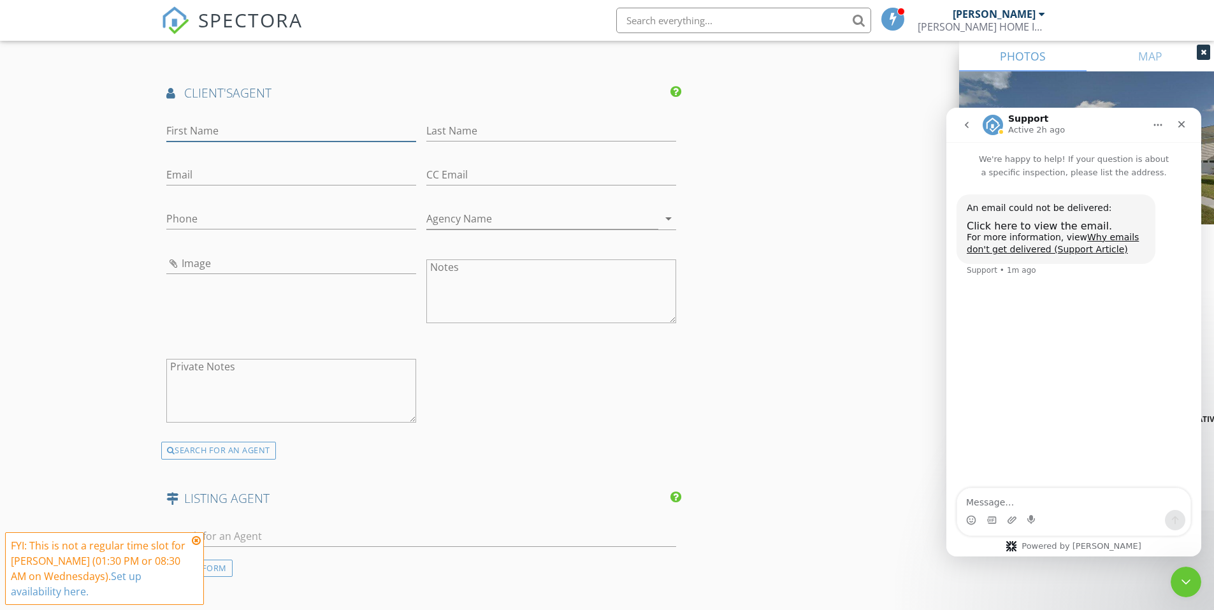
click at [211, 139] on input "First Name" at bounding box center [291, 130] width 250 height 21
type input "Kay"
type input "Byrd"
click at [222, 219] on input "Phone" at bounding box center [291, 218] width 250 height 21
type input "803-665-5451"
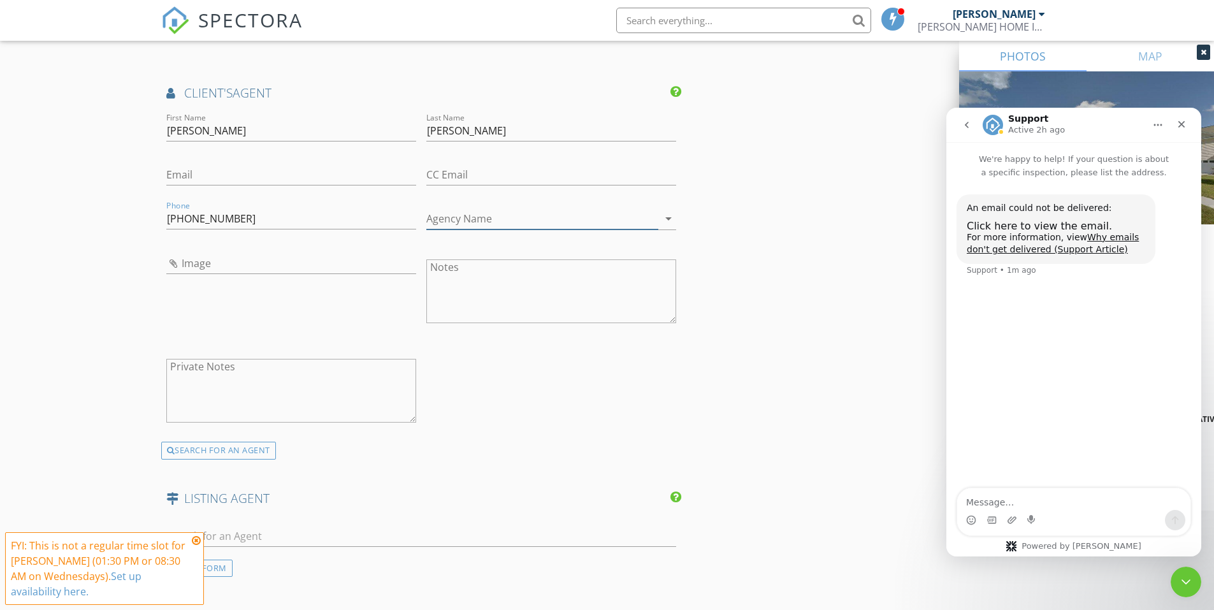
click at [480, 221] on input "Agency Name" at bounding box center [542, 218] width 232 height 21
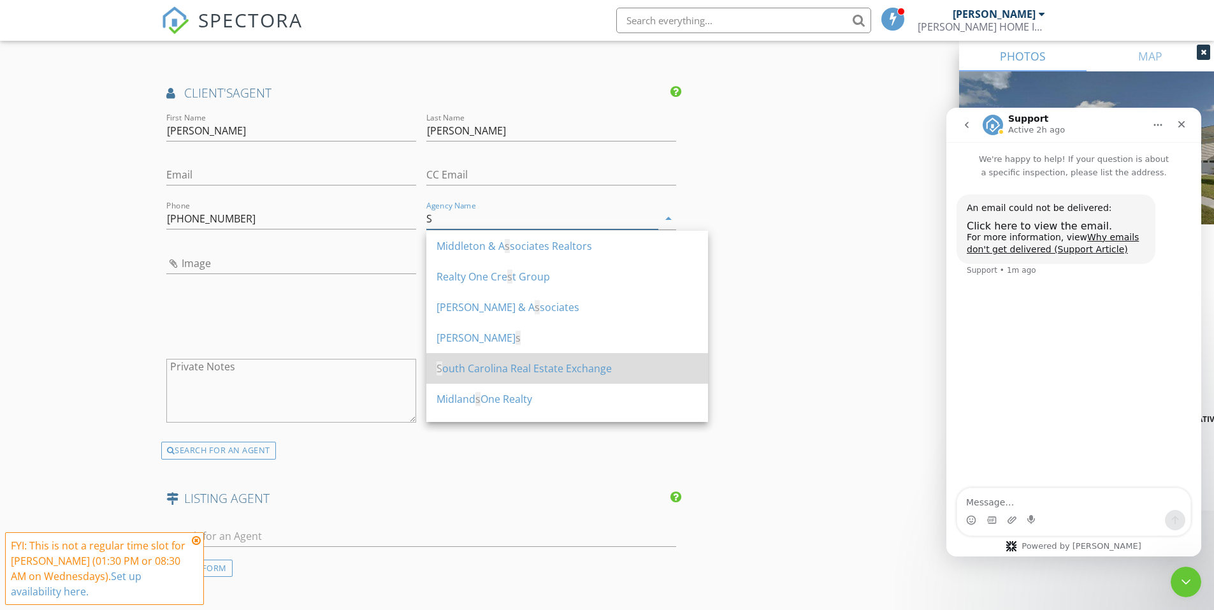
click at [502, 369] on div "S outh Carolina Real Estate Exchange" at bounding box center [566, 368] width 261 height 15
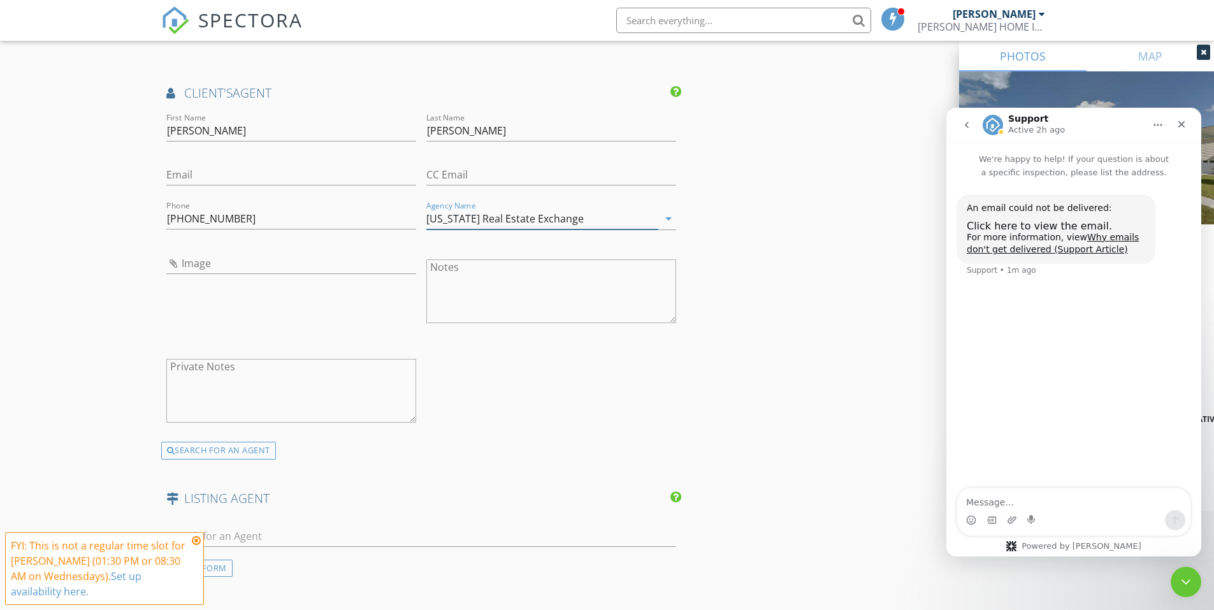
type input "South Carolina Real Estate Exchange"
click at [216, 171] on input "Email" at bounding box center [291, 174] width 250 height 21
paste input "ksbyrd1@yahoo.com"
type input "ksbyrd1@yahoo.com"
drag, startPoint x: 764, startPoint y: 354, endPoint x: 768, endPoint y: 382, distance: 27.6
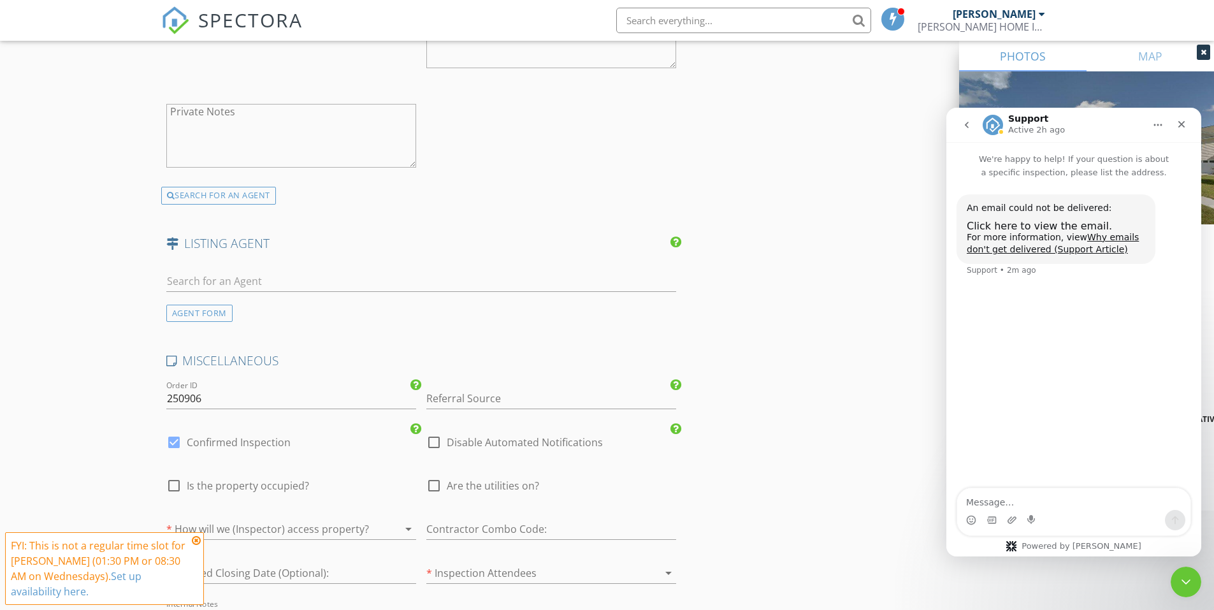
scroll to position [2166, 0]
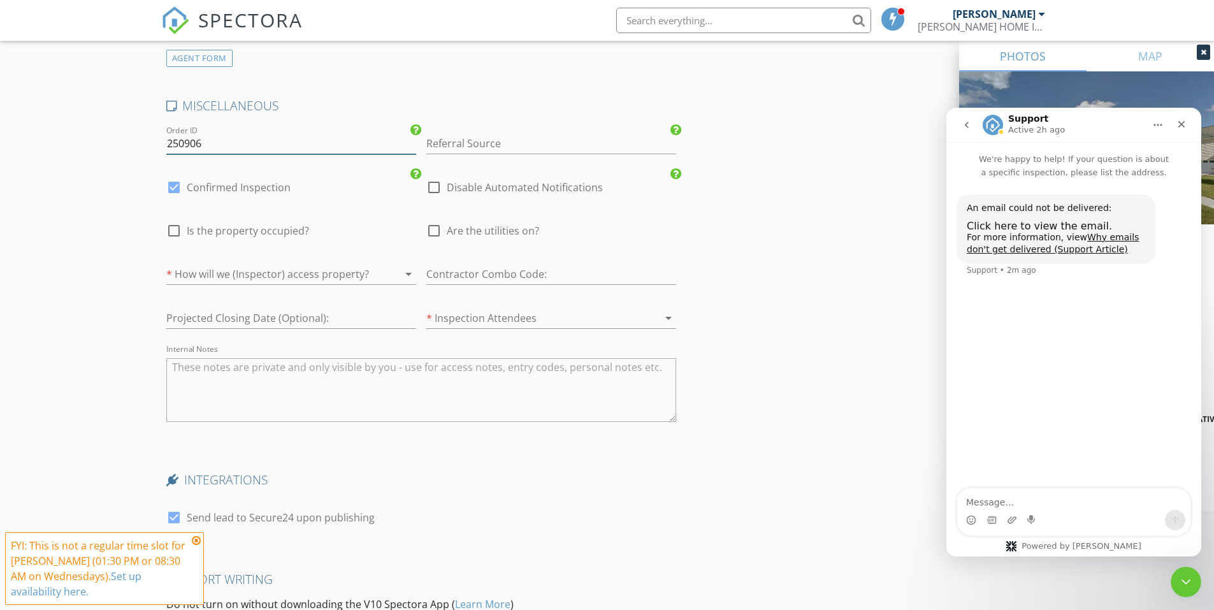
click at [224, 145] on input "250906" at bounding box center [291, 143] width 250 height 21
type input "250905-B"
click at [479, 233] on span "Are the utilities on?" at bounding box center [493, 230] width 92 height 13
checkbox input "true"
click at [229, 227] on span "Is the property occupied?" at bounding box center [248, 230] width 122 height 13
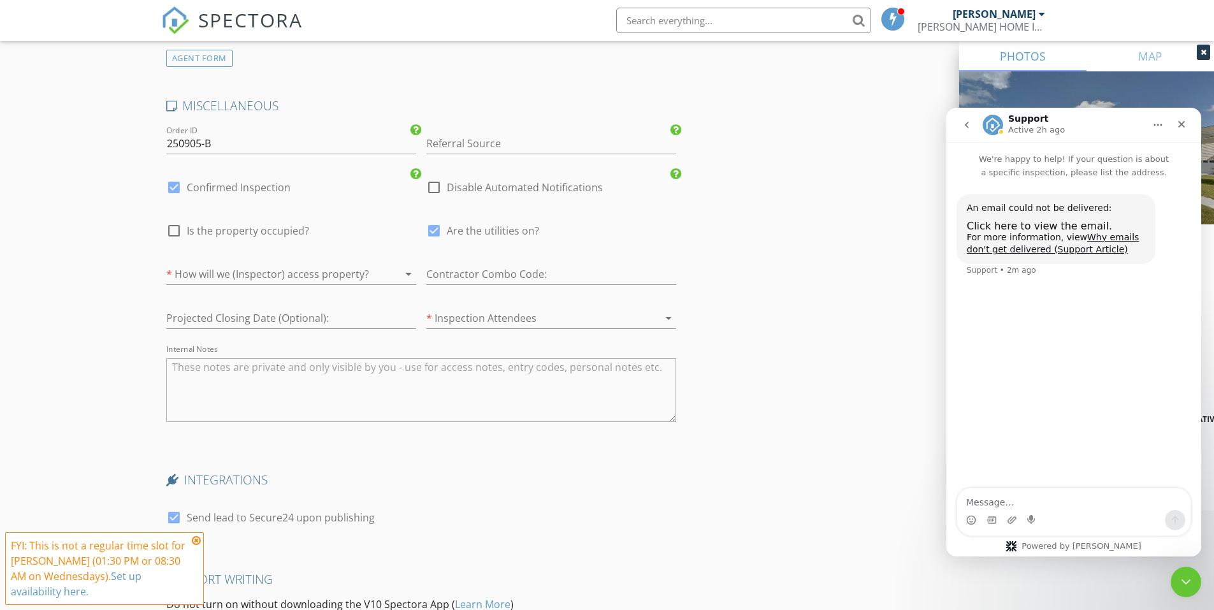
checkbox input "true"
click at [488, 322] on div at bounding box center [533, 318] width 214 height 20
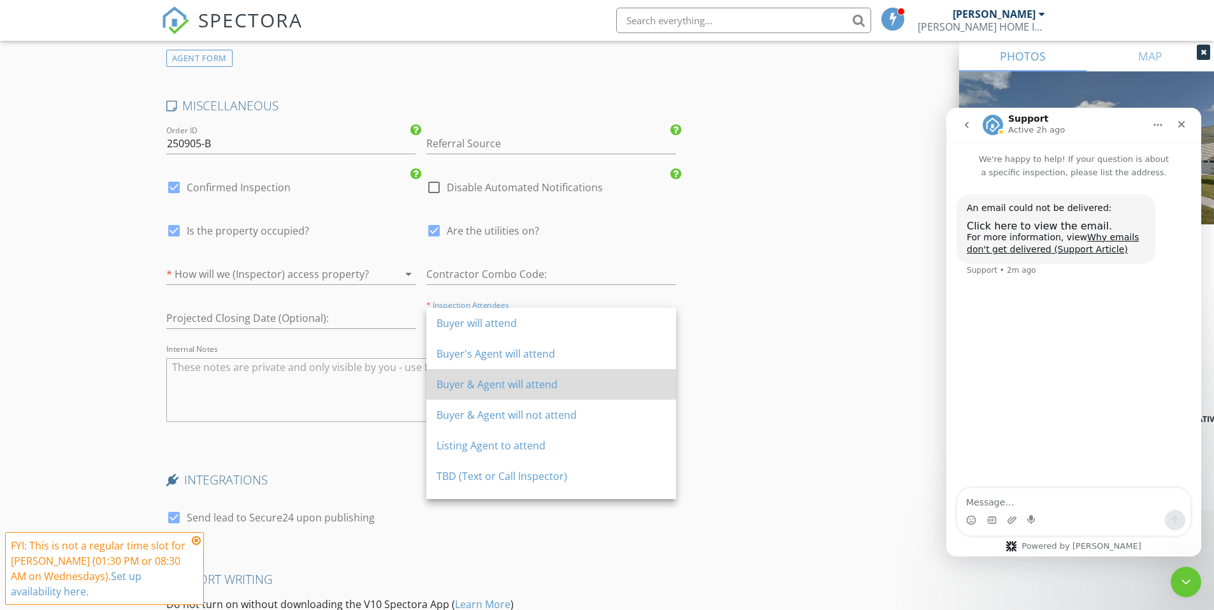
click at [494, 389] on div "Buyer & Agent will attend" at bounding box center [550, 384] width 229 height 15
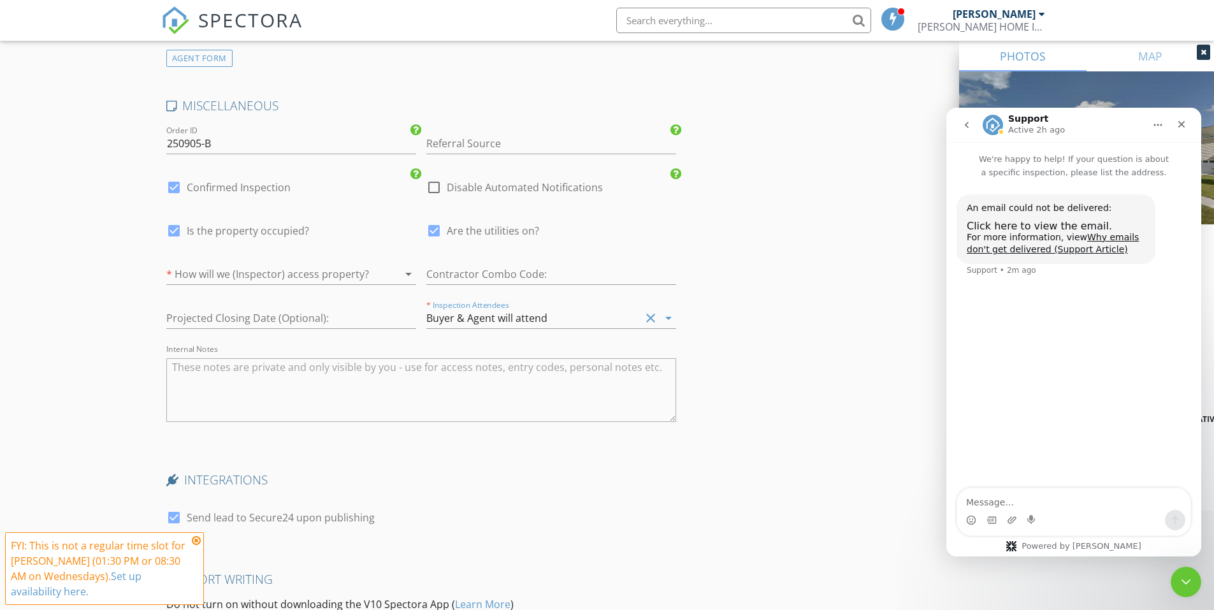
click at [294, 273] on div at bounding box center [273, 274] width 214 height 20
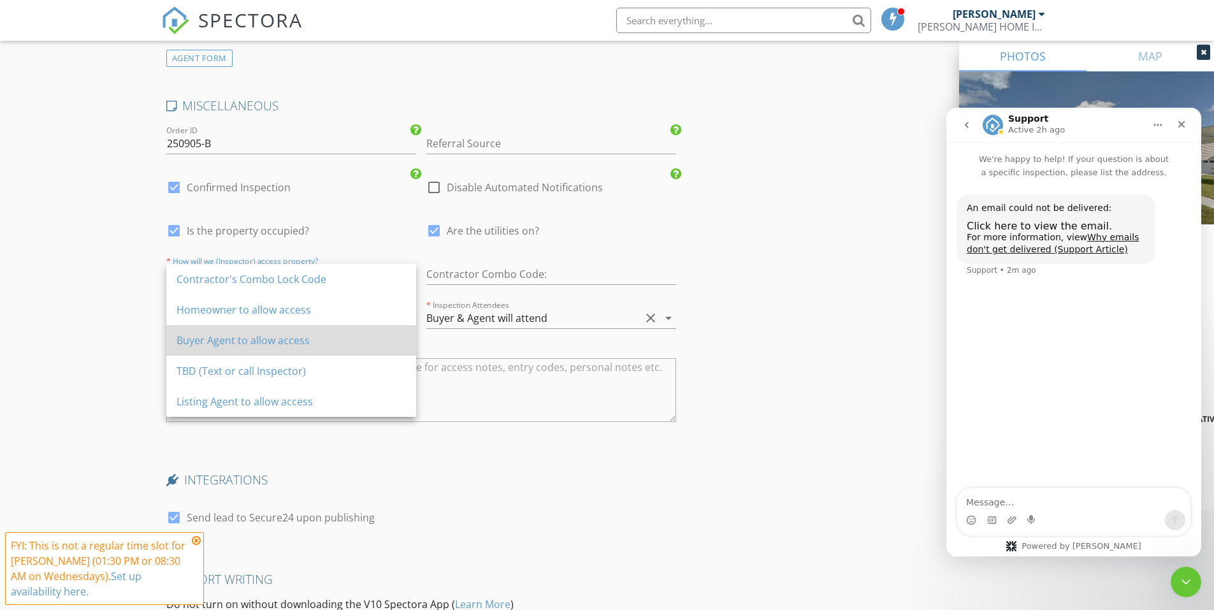
click at [300, 338] on div "Buyer Agent to allow access" at bounding box center [290, 340] width 229 height 15
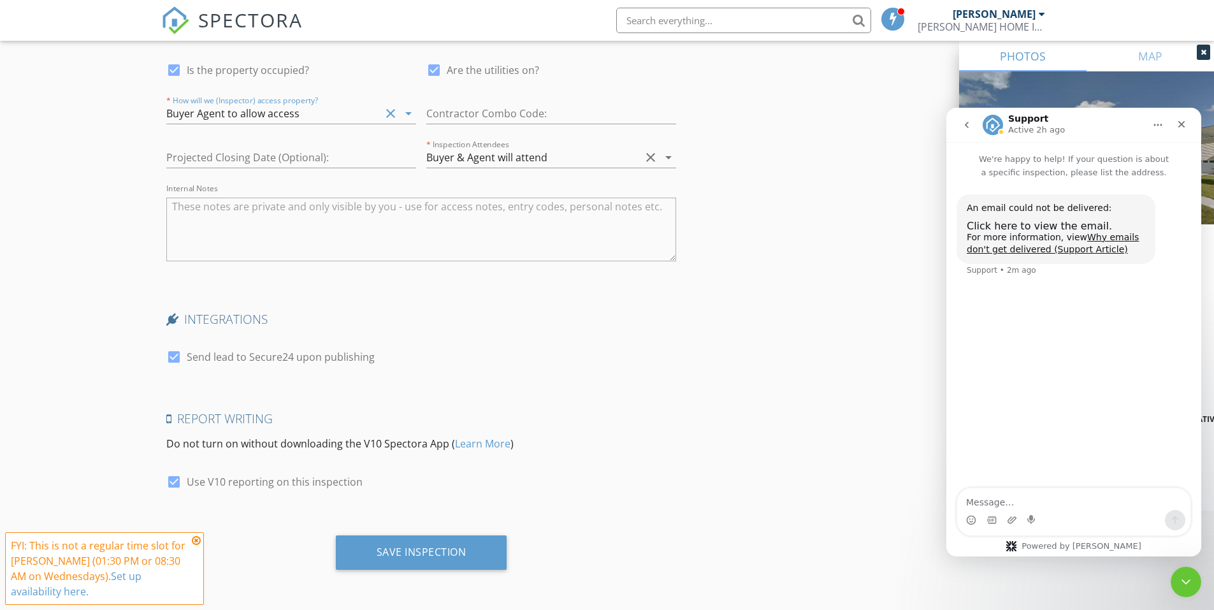
scroll to position [1944, 0]
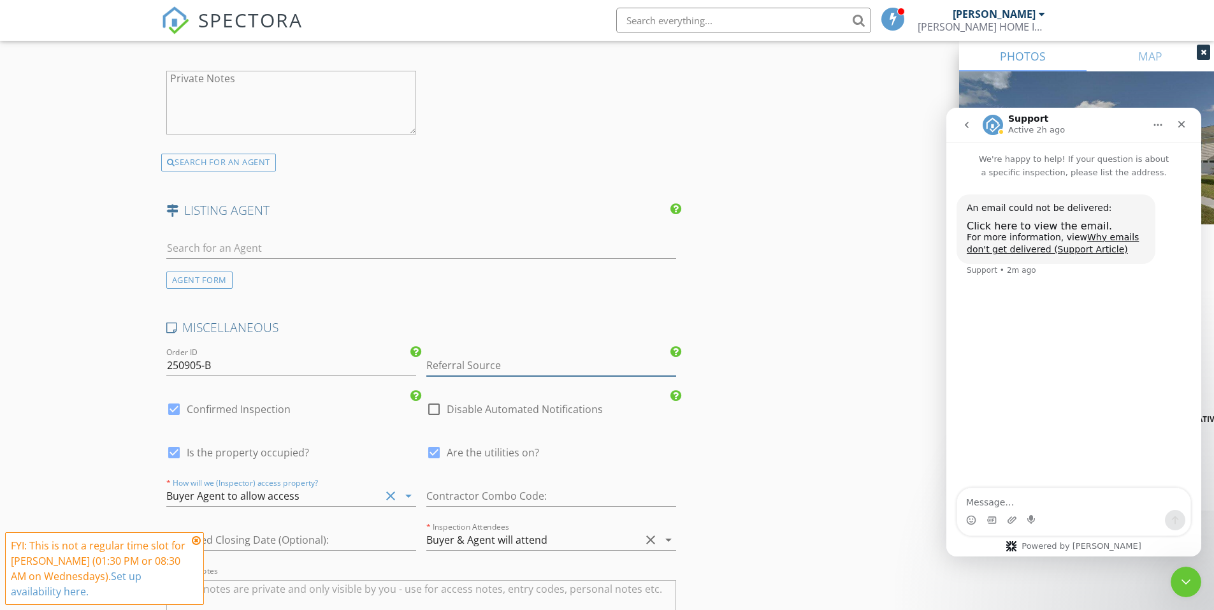
click at [506, 373] on input "Referral Source" at bounding box center [551, 365] width 250 height 21
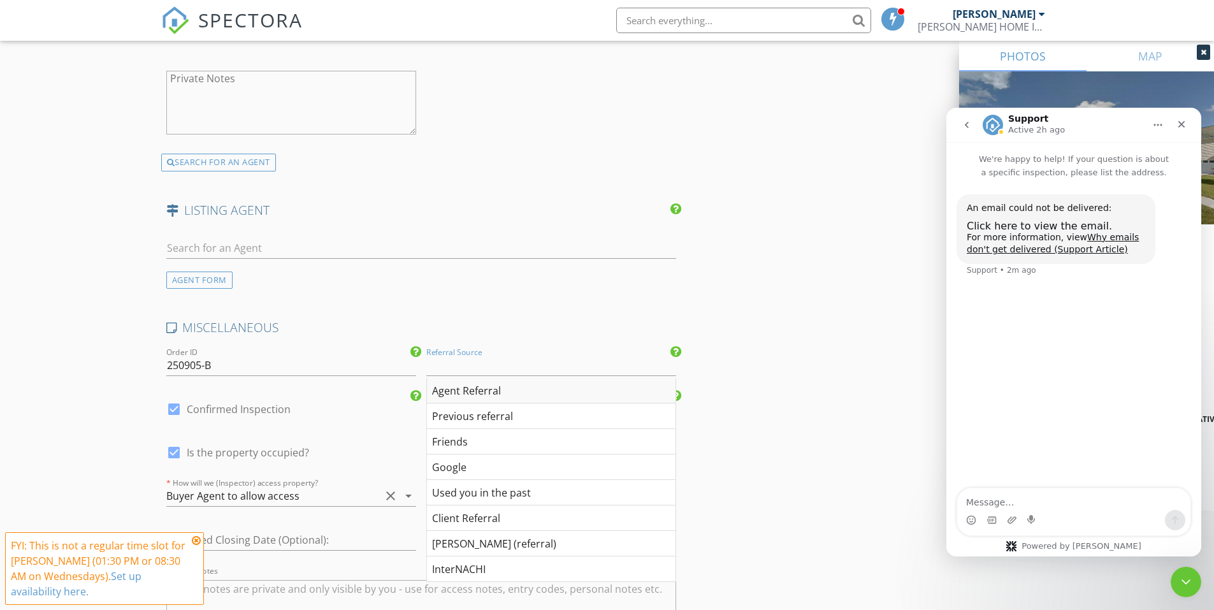
click at [513, 391] on div "Agent Referral" at bounding box center [551, 390] width 248 height 25
type input "Agent Referral"
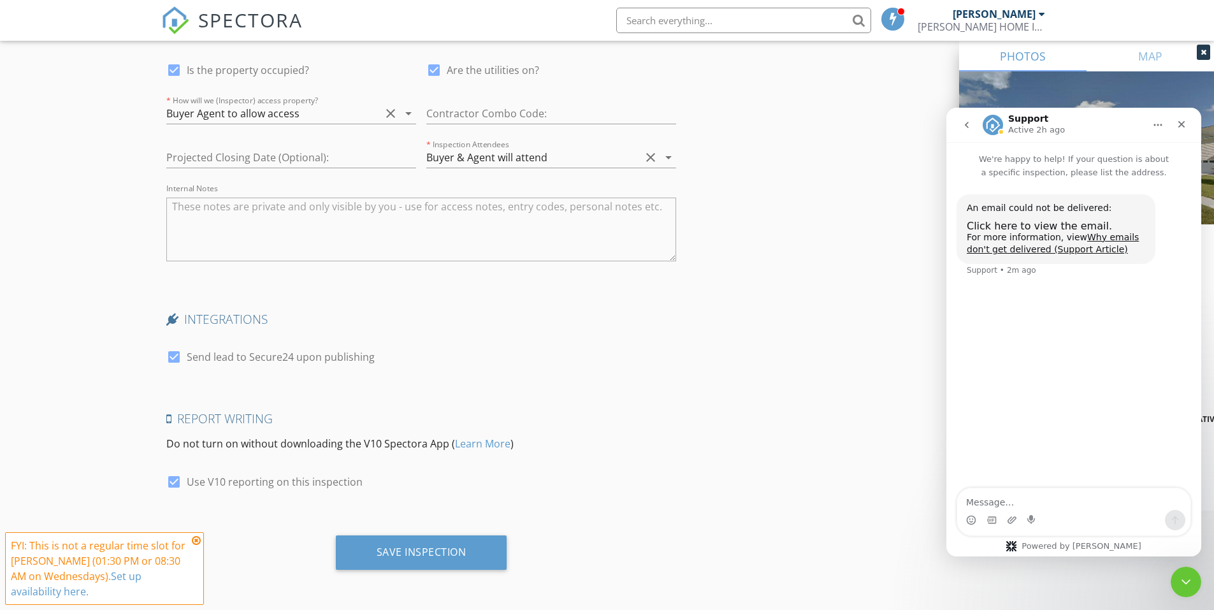
scroll to position [2072, 0]
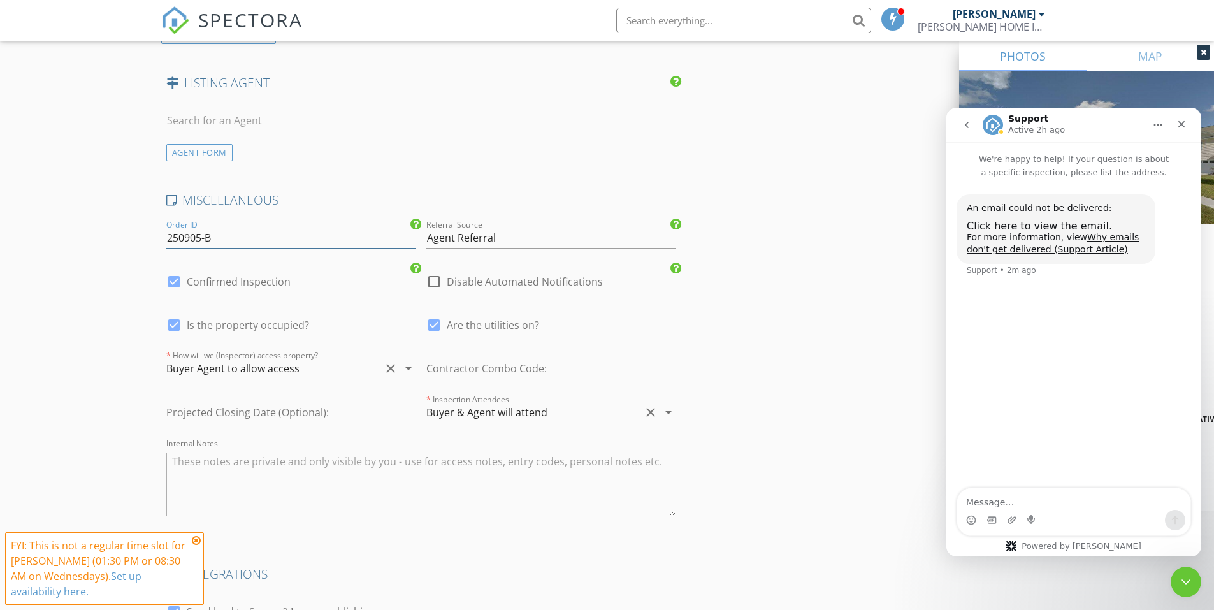
click at [199, 233] on input "250905-B" at bounding box center [291, 237] width 250 height 21
type input "250903-B"
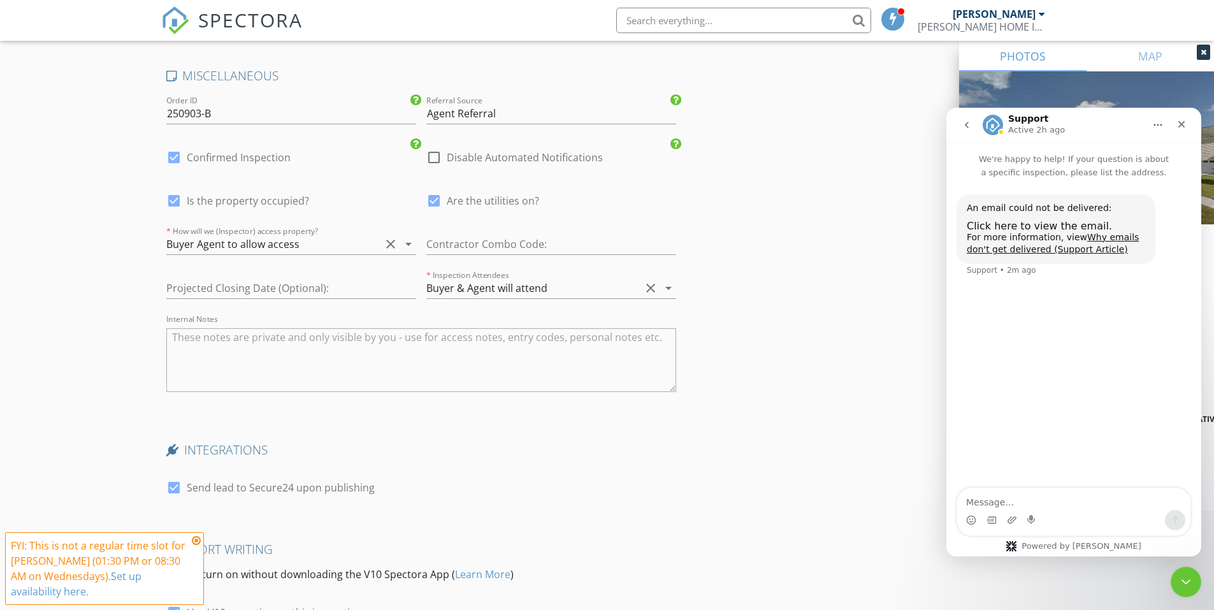
scroll to position [2199, 0]
click at [1182, 123] on icon "Close" at bounding box center [1181, 124] width 7 height 7
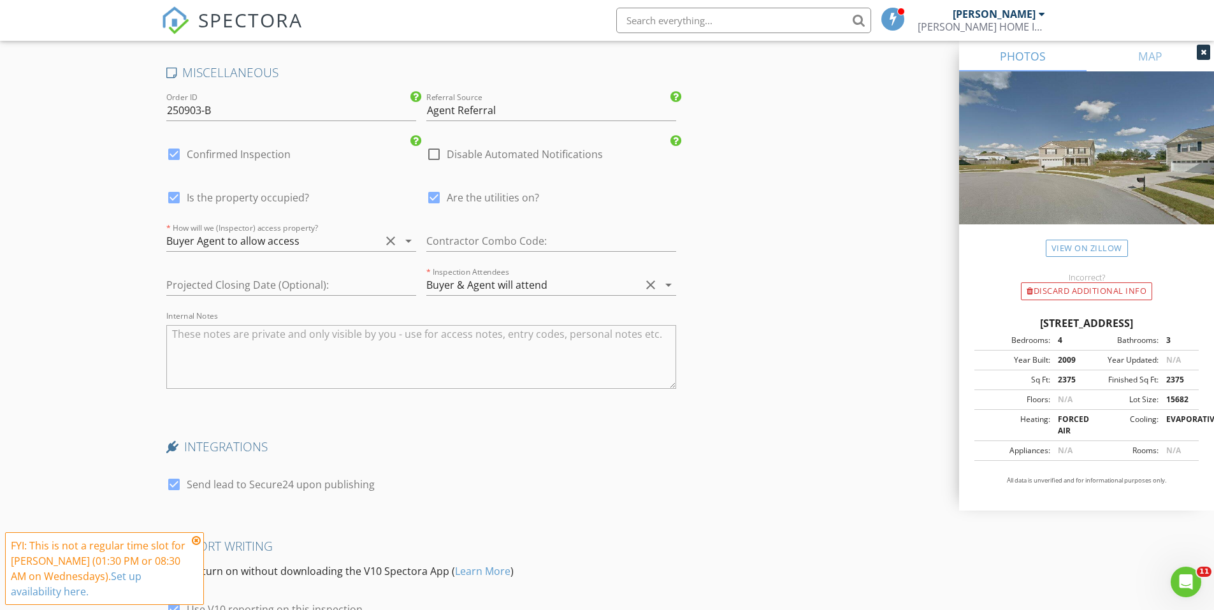
scroll to position [2327, 0]
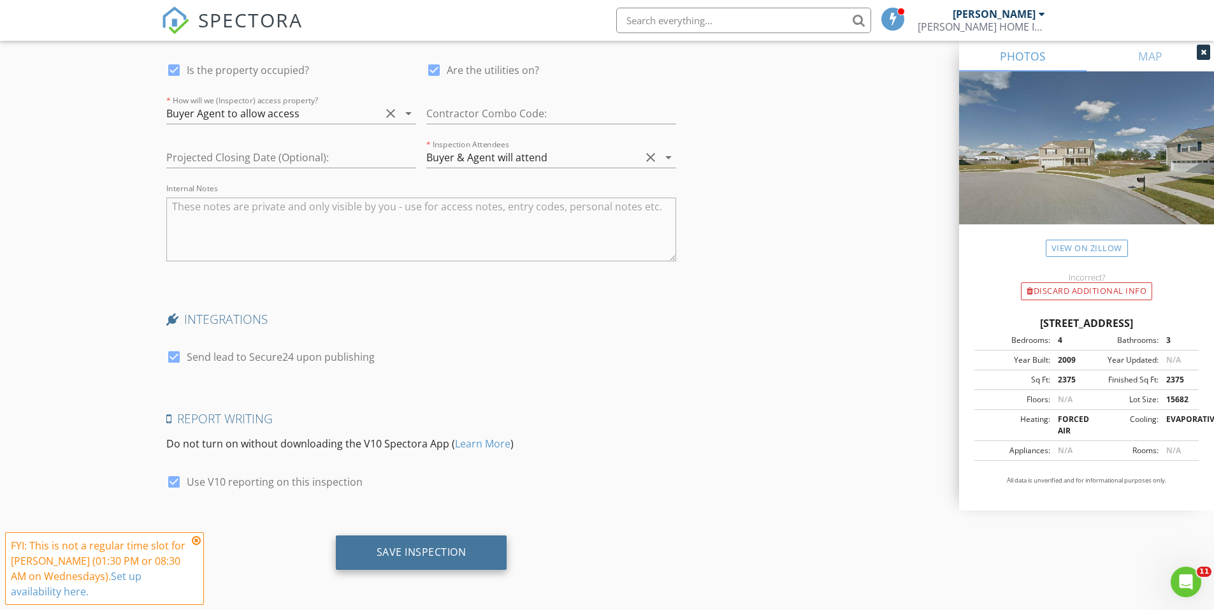
click at [471, 554] on div "Save Inspection" at bounding box center [421, 552] width 171 height 34
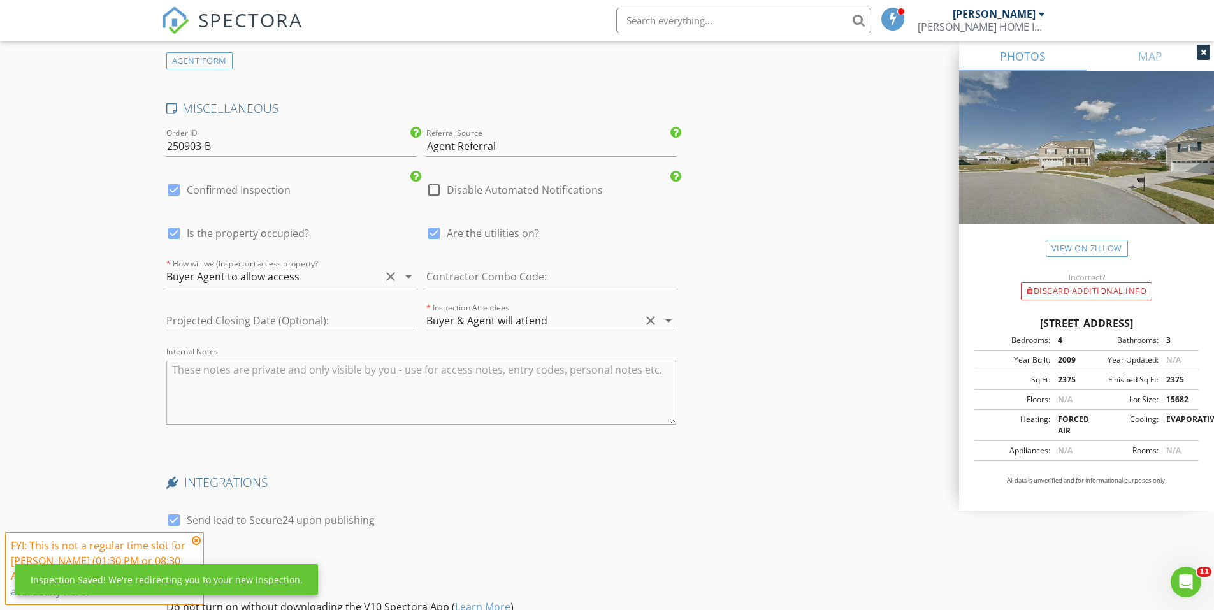
scroll to position [2072, 0]
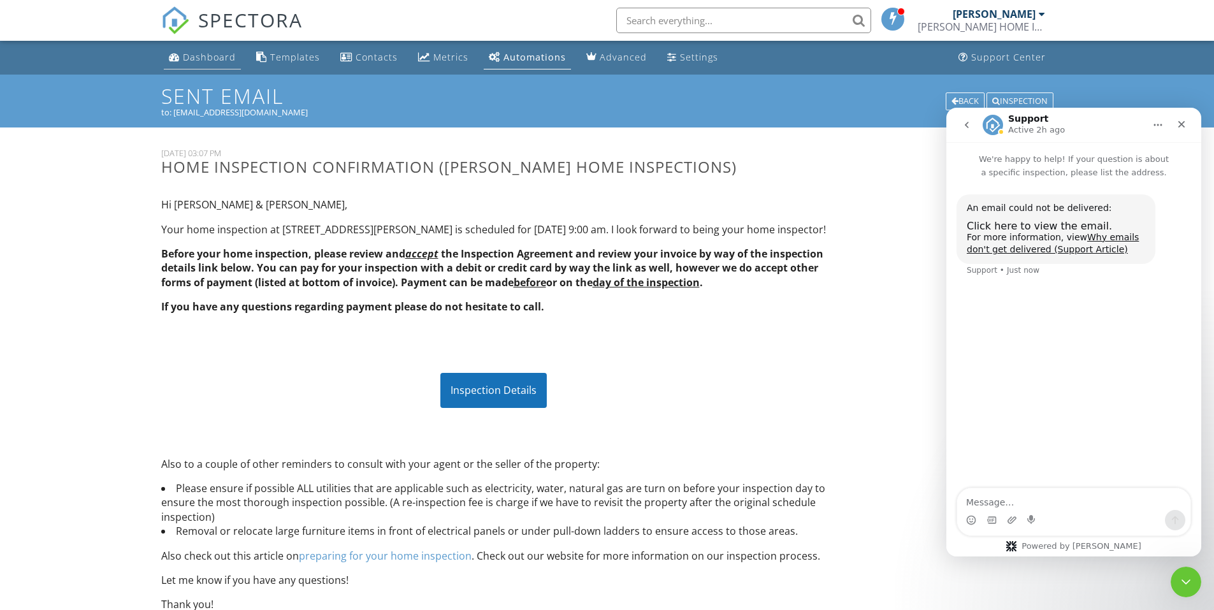
click at [220, 63] on link "Dashboard" at bounding box center [202, 58] width 77 height 24
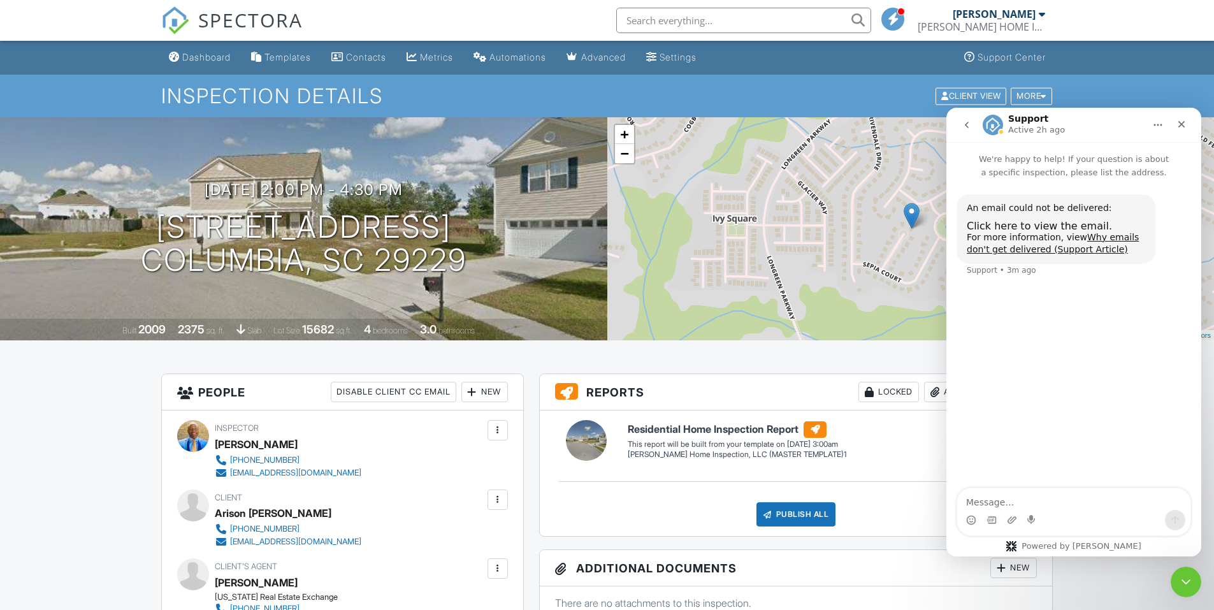
click at [187, 41] on div "SPECTORA" at bounding box center [231, 20] width 141 height 41
click at [213, 61] on div "Dashboard" at bounding box center [206, 57] width 48 height 11
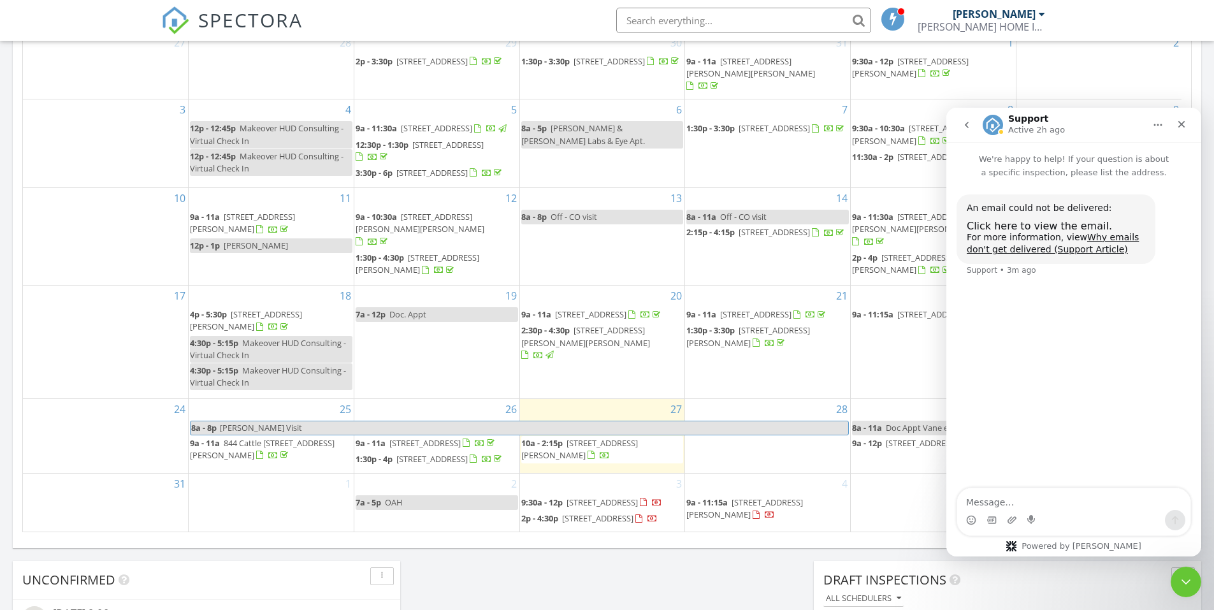
scroll to position [19, 0]
click at [1178, 129] on icon "Close" at bounding box center [1181, 124] width 10 height 10
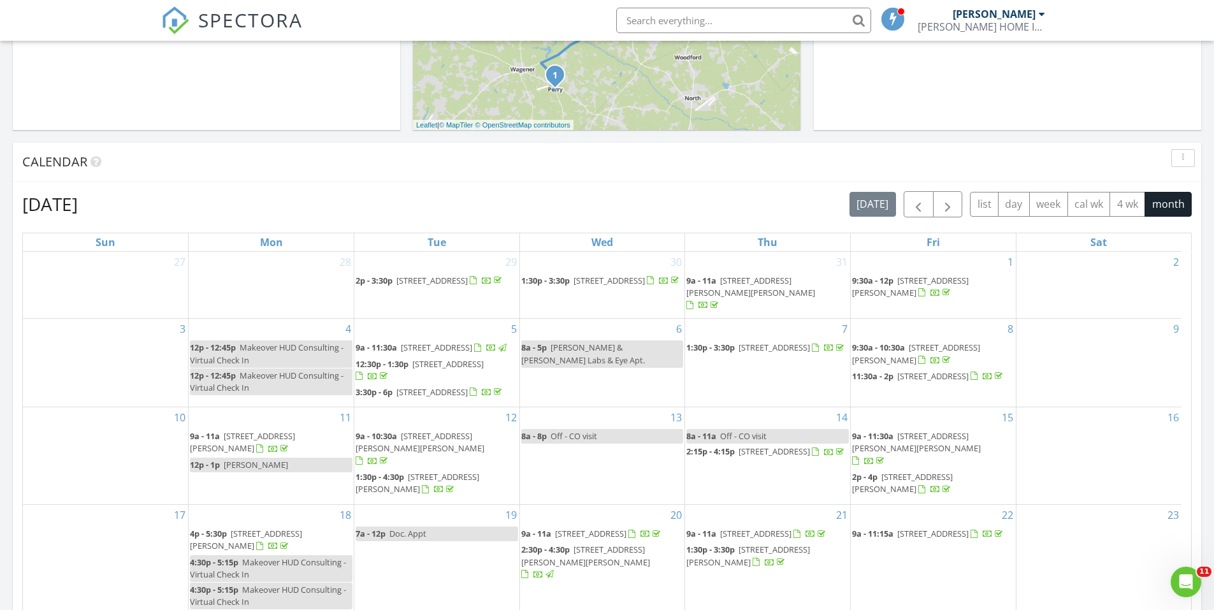
scroll to position [673, 0]
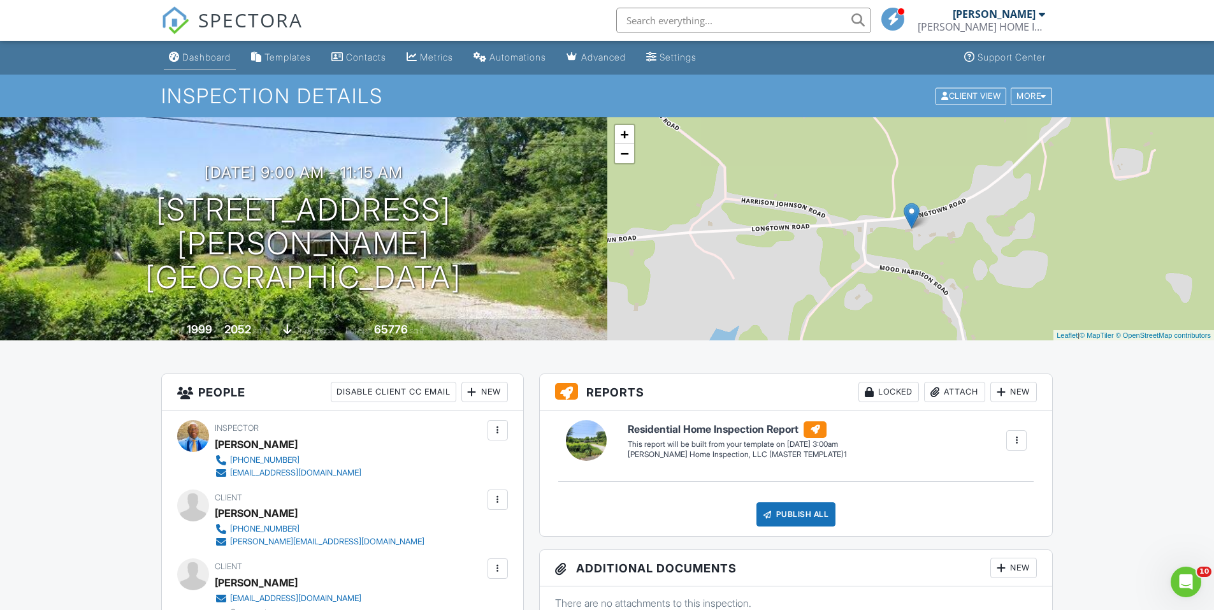
click at [201, 54] on div "Dashboard" at bounding box center [206, 57] width 48 height 11
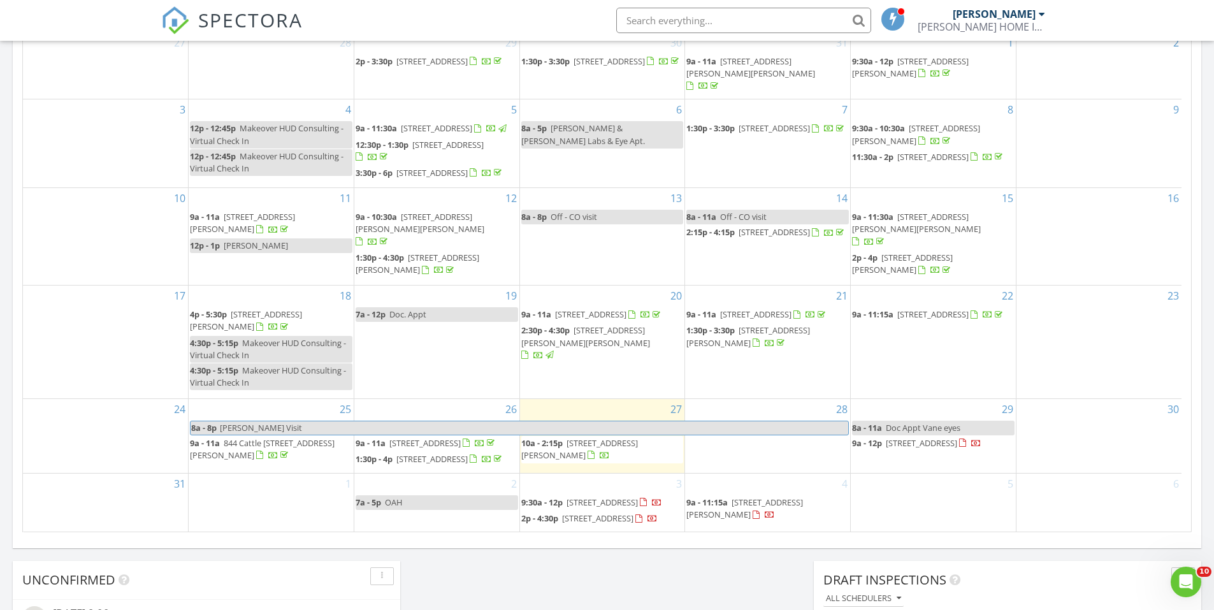
click at [591, 437] on span "10a - 2:15p [STREET_ADDRESS][PERSON_NAME]" at bounding box center [602, 449] width 162 height 25
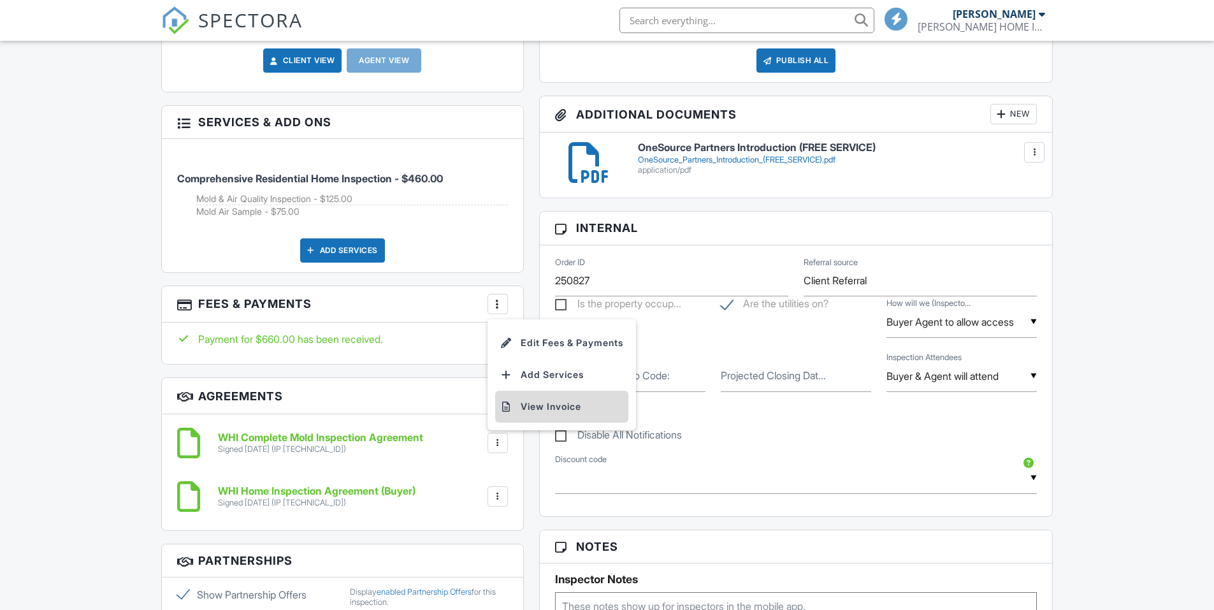
click at [540, 407] on li "View Invoice" at bounding box center [561, 407] width 133 height 32
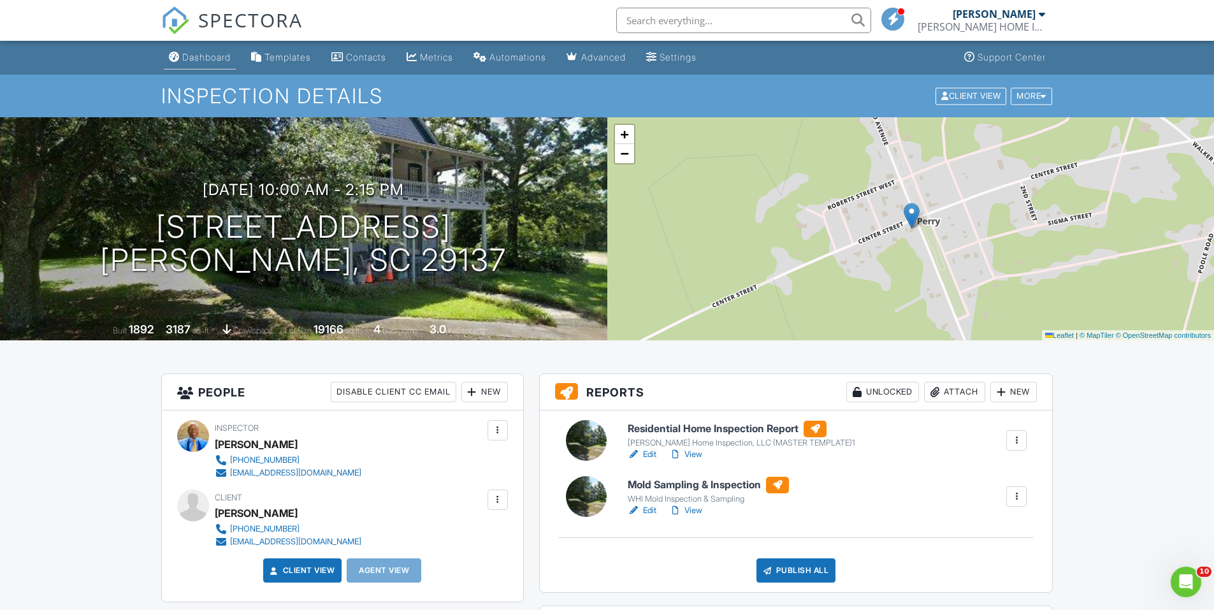
click at [191, 62] on div "Dashboard" at bounding box center [206, 57] width 48 height 11
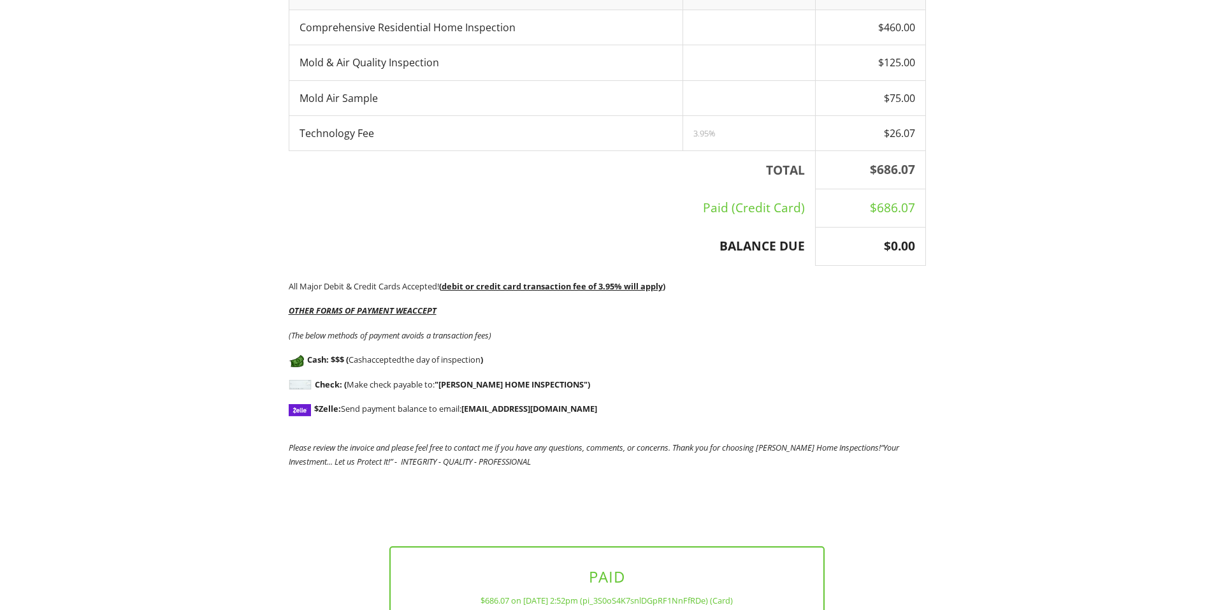
scroll to position [403, 0]
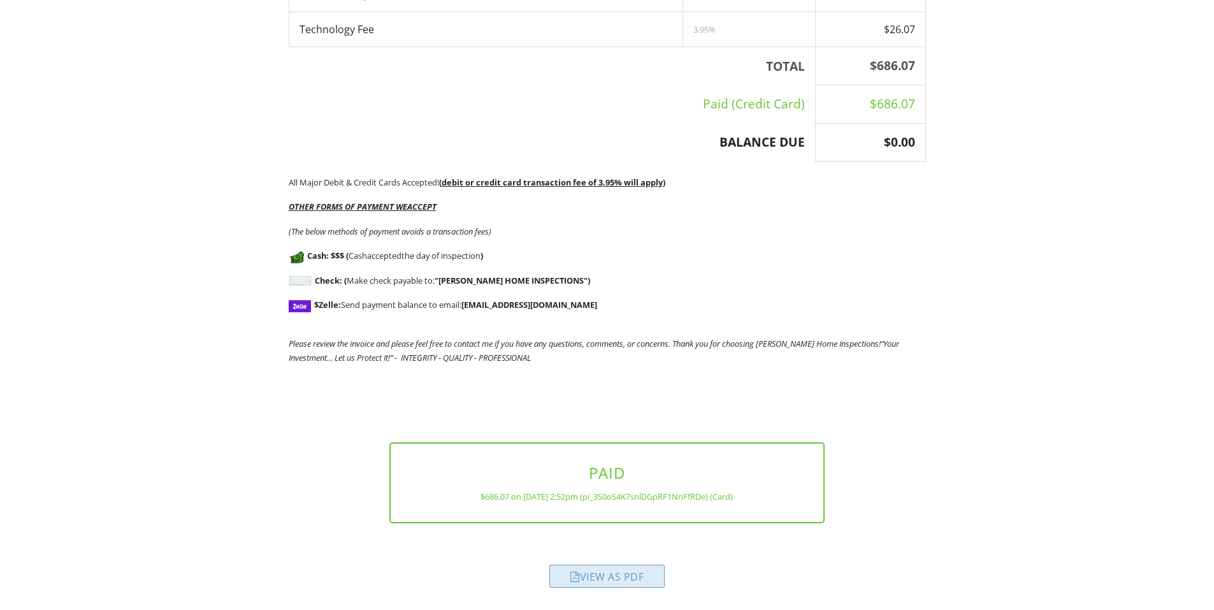
click at [638, 580] on div "View as PDF" at bounding box center [606, 575] width 115 height 23
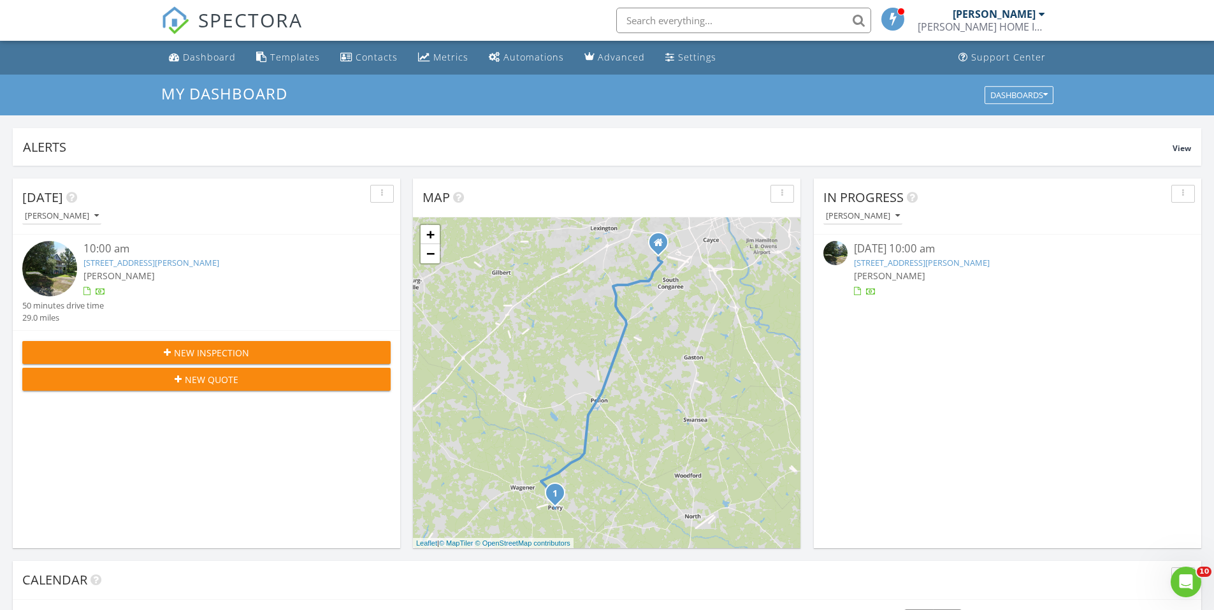
click at [194, 256] on div "10:00 am" at bounding box center [221, 249] width 276 height 16
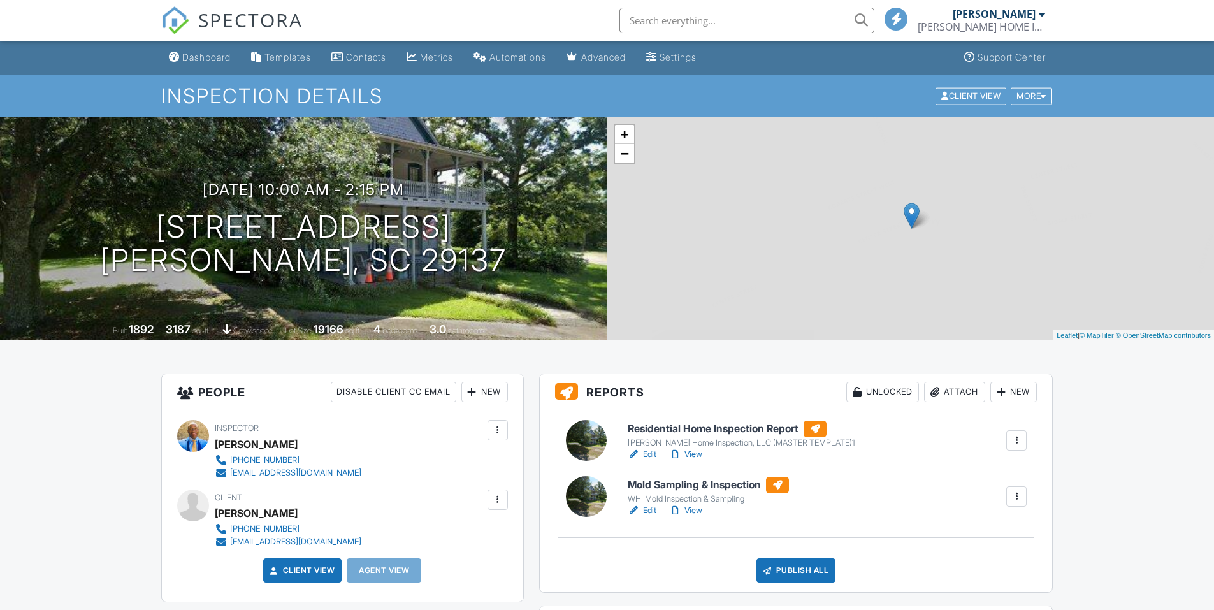
click at [768, 433] on h6 "Residential Home Inspection Report" at bounding box center [741, 428] width 227 height 17
